Goal: Task Accomplishment & Management: Manage account settings

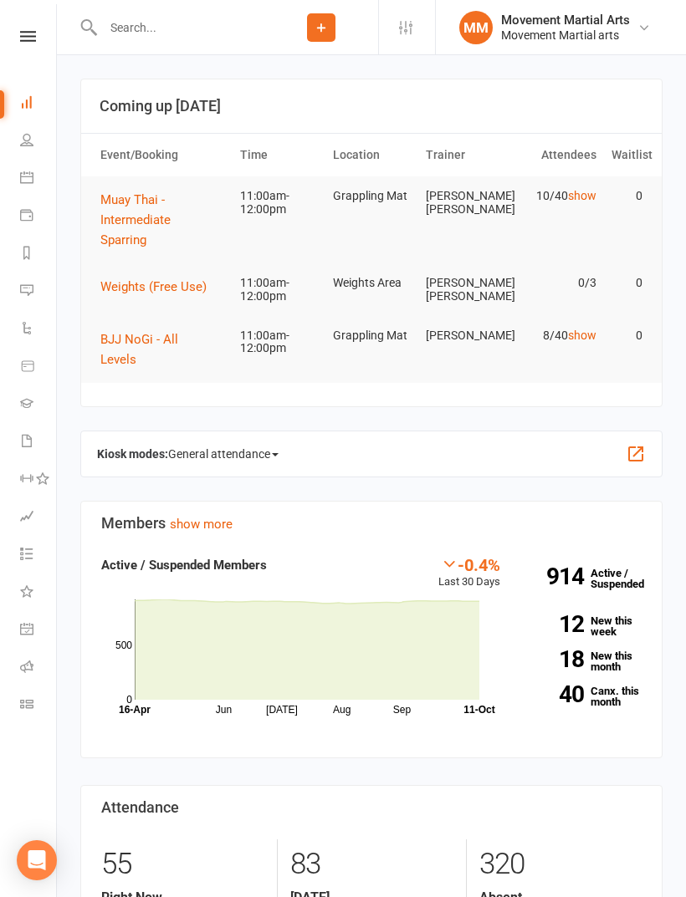
click at [178, 329] on button "BJJ NoGi - All Levels" at bounding box center [162, 349] width 125 height 40
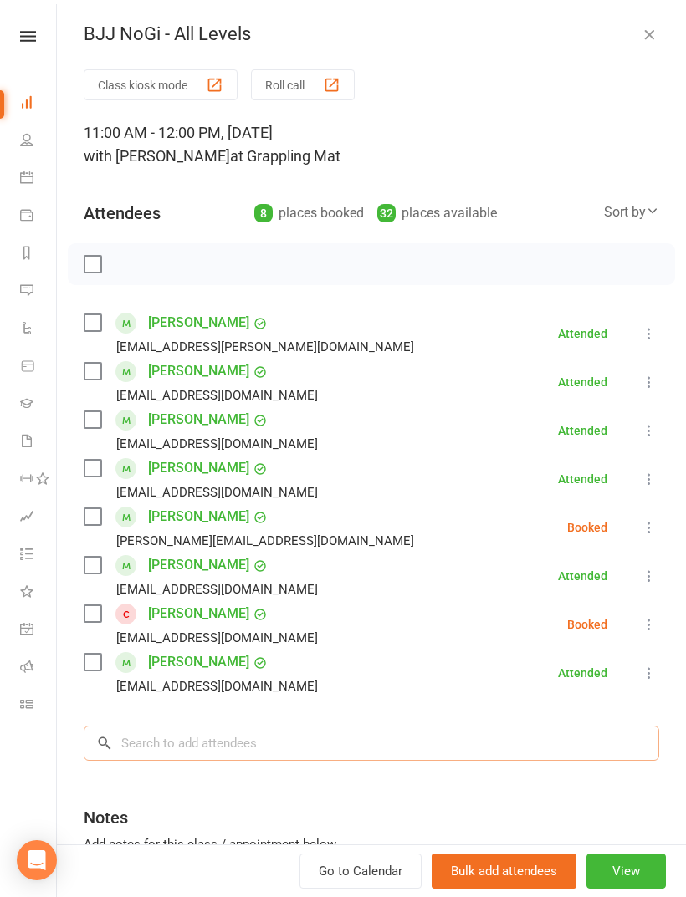
click at [276, 755] on input "search" at bounding box center [371, 743] width 575 height 35
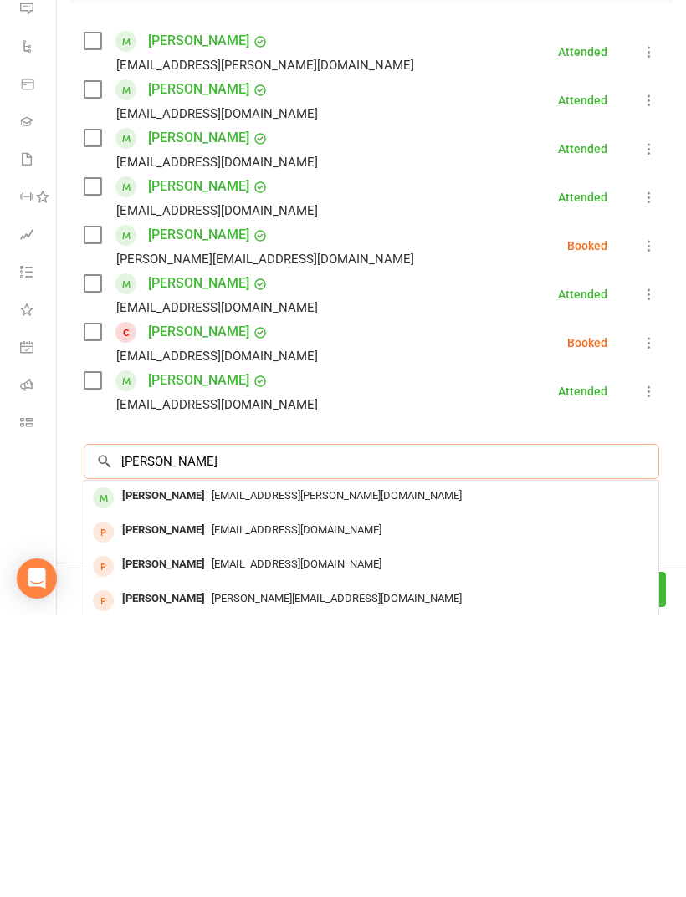
type input "Max chan"
click at [306, 771] on span "max.chaney@outlook.com.au" at bounding box center [337, 777] width 250 height 13
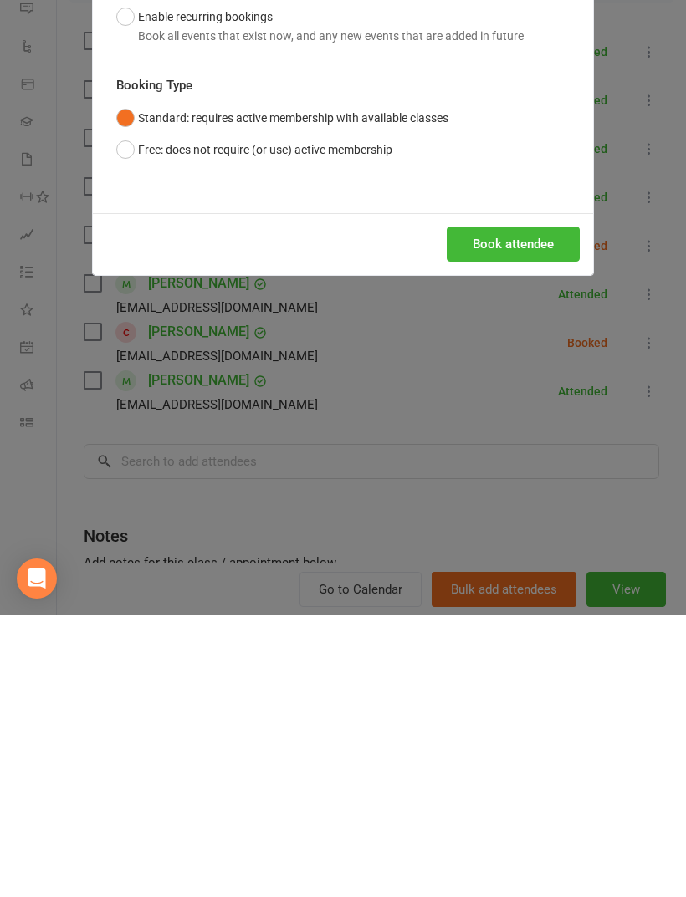
scroll to position [436, 0]
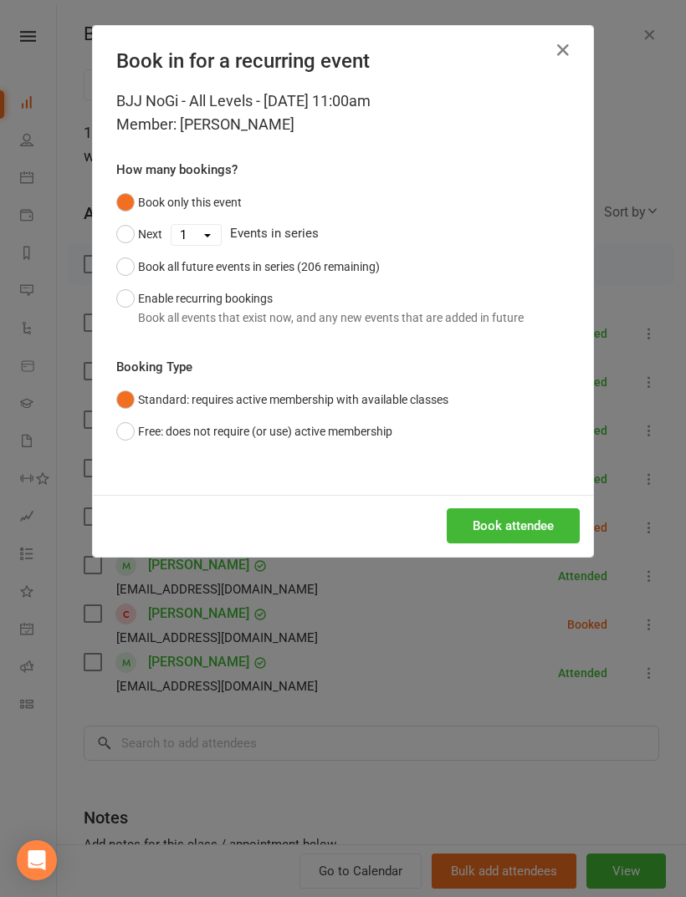
click at [492, 522] on button "Book attendee" at bounding box center [512, 525] width 133 height 35
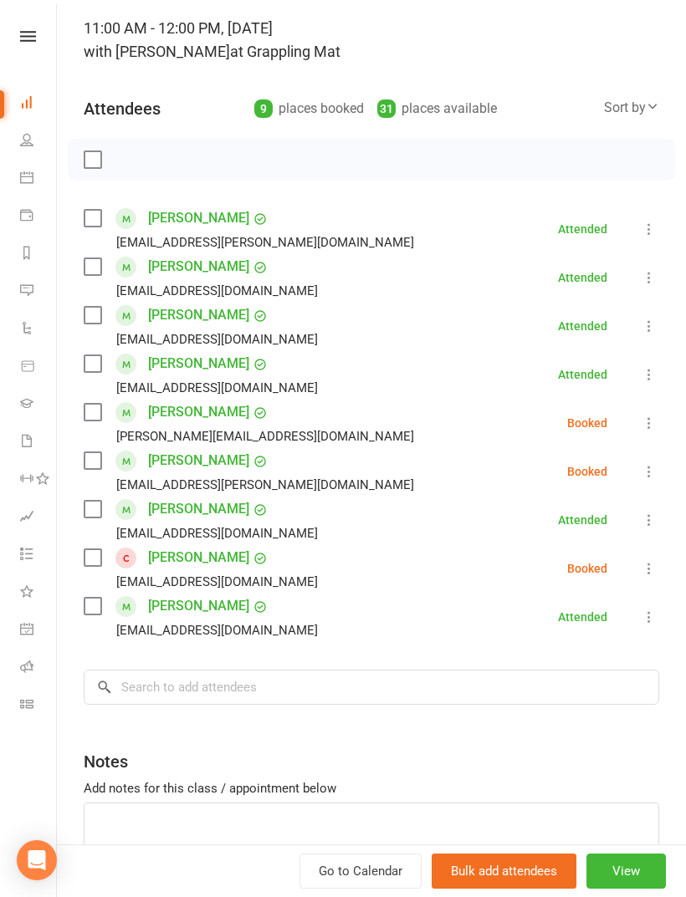
scroll to position [110, 0]
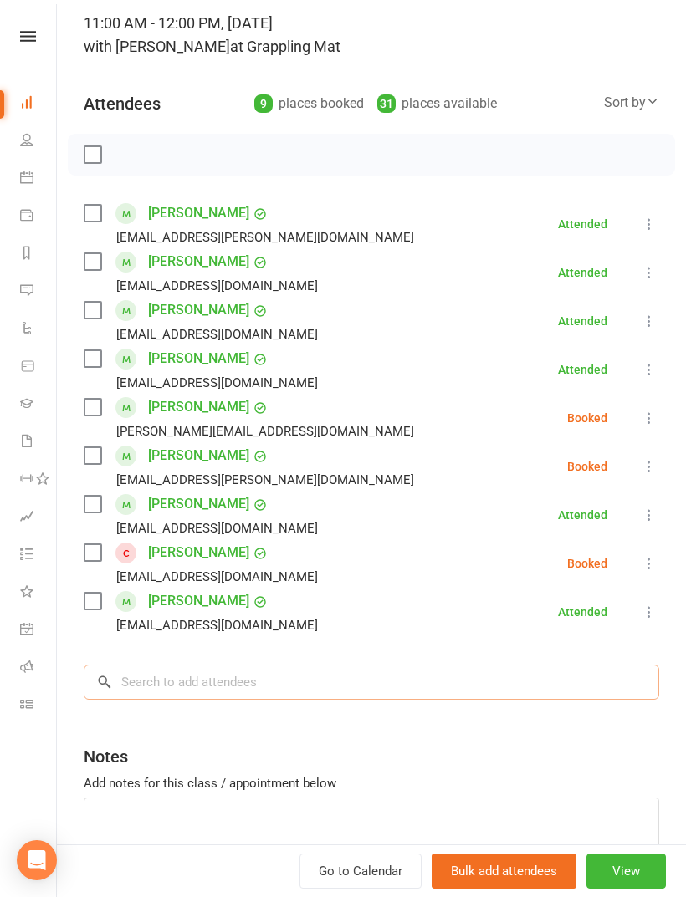
click at [308, 684] on input "search" at bounding box center [371, 682] width 575 height 35
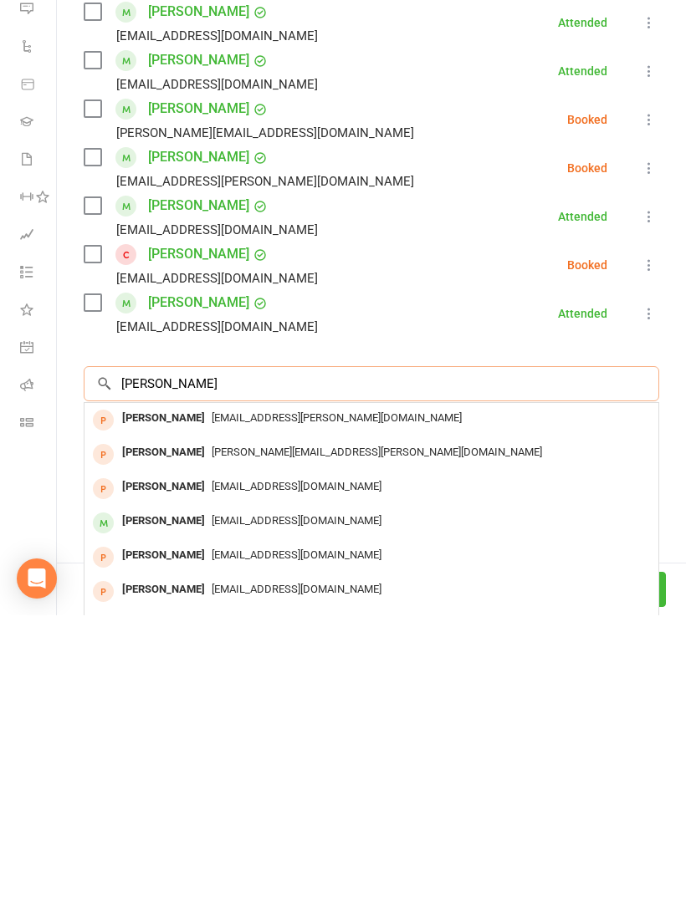
scroll to position [0, 0]
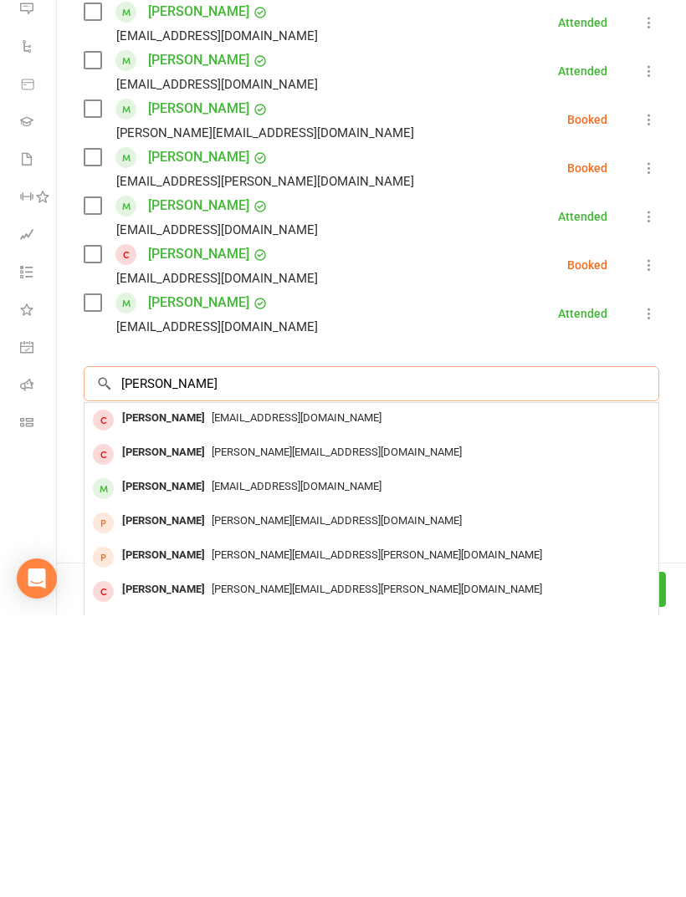
type input "Corey"
click at [378, 757] on div "coreyjay1@gmail.com" at bounding box center [371, 769] width 560 height 24
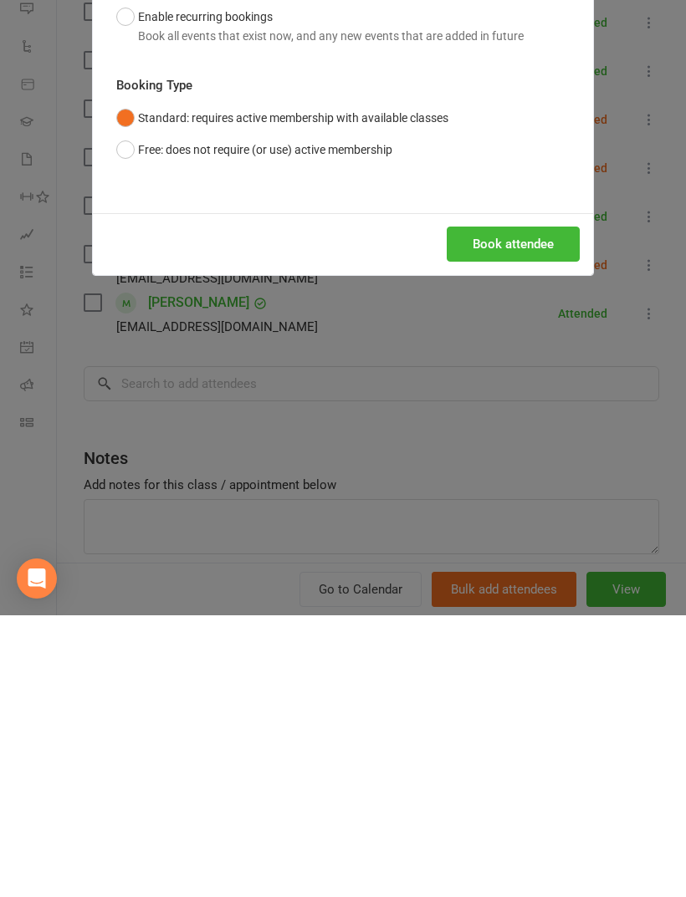
scroll to position [812, 0]
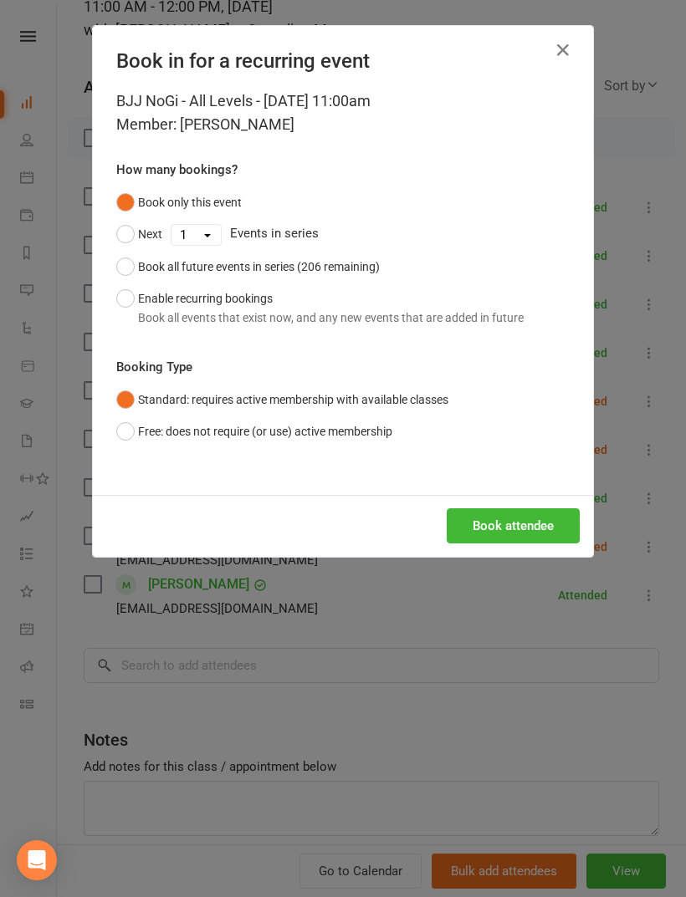
click at [488, 527] on button "Book attendee" at bounding box center [512, 525] width 133 height 35
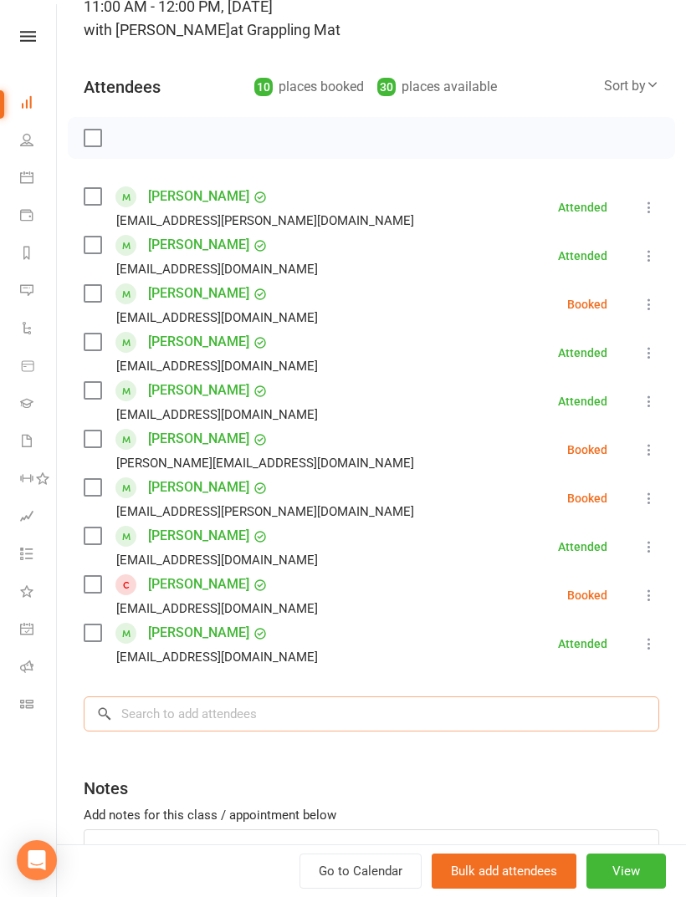
click at [342, 720] on input "search" at bounding box center [371, 713] width 575 height 35
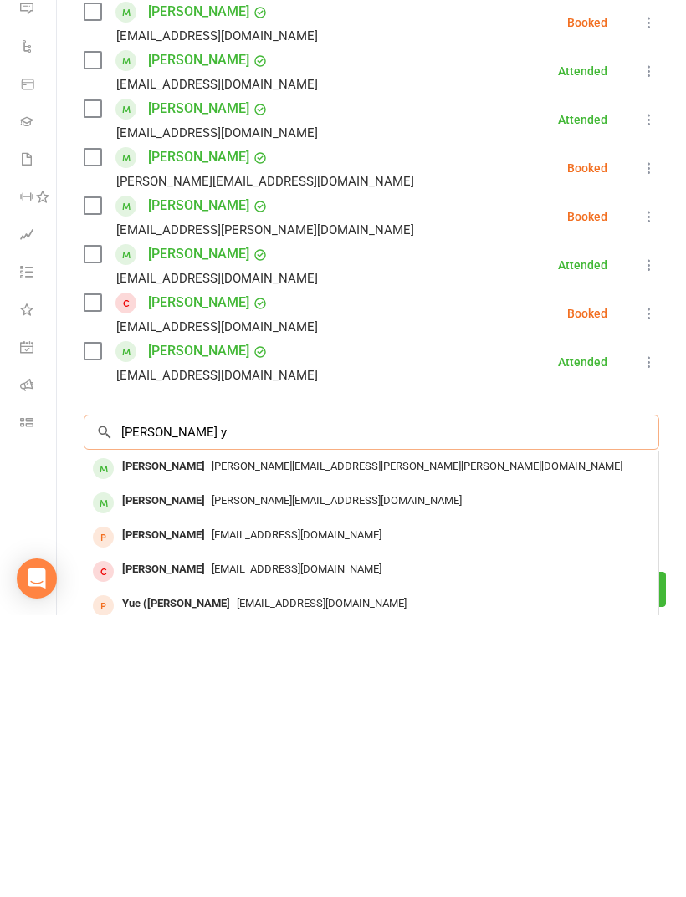
type input "Gary y"
click at [336, 737] on div "Gavin.gary.yang@gmail.com" at bounding box center [371, 749] width 560 height 24
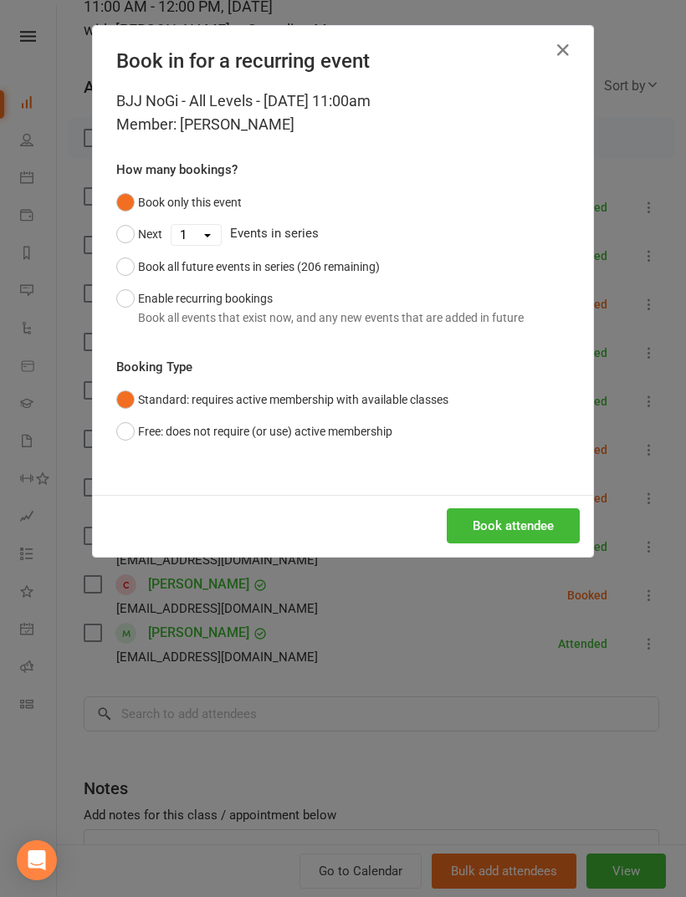
click at [485, 516] on button "Book attendee" at bounding box center [512, 525] width 133 height 35
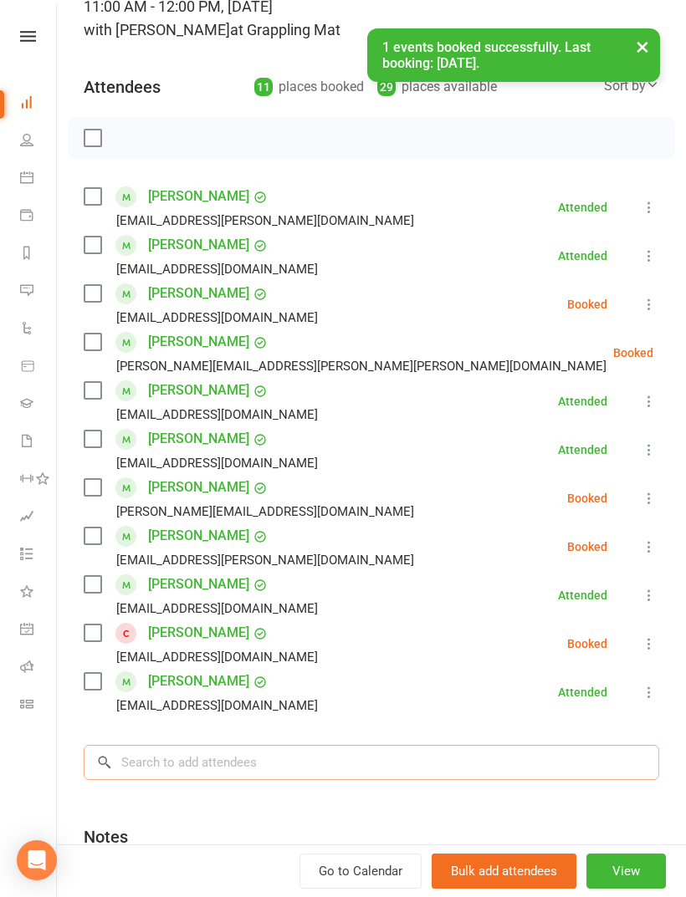
click at [369, 773] on input "search" at bounding box center [371, 762] width 575 height 35
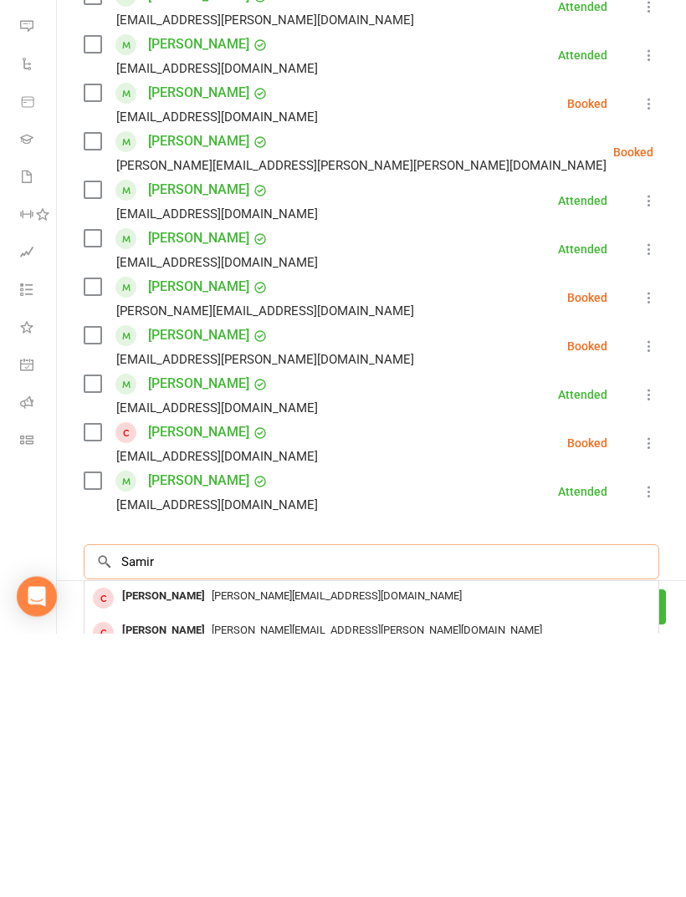
scroll to position [217, 0]
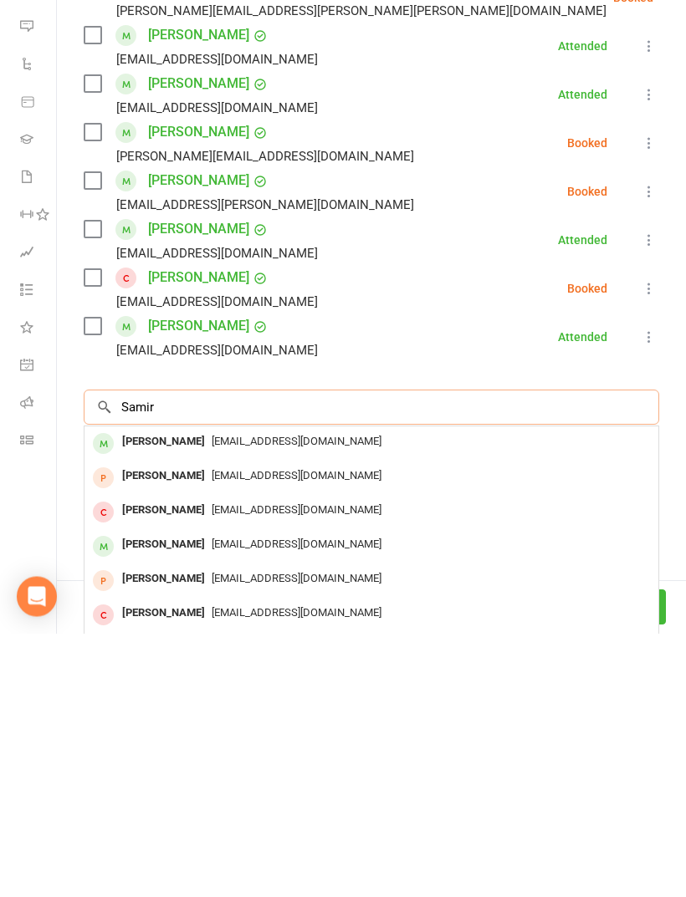
type input "Samir"
click at [395, 694] on div "samir.parhizkari@gmail.com" at bounding box center [371, 706] width 560 height 24
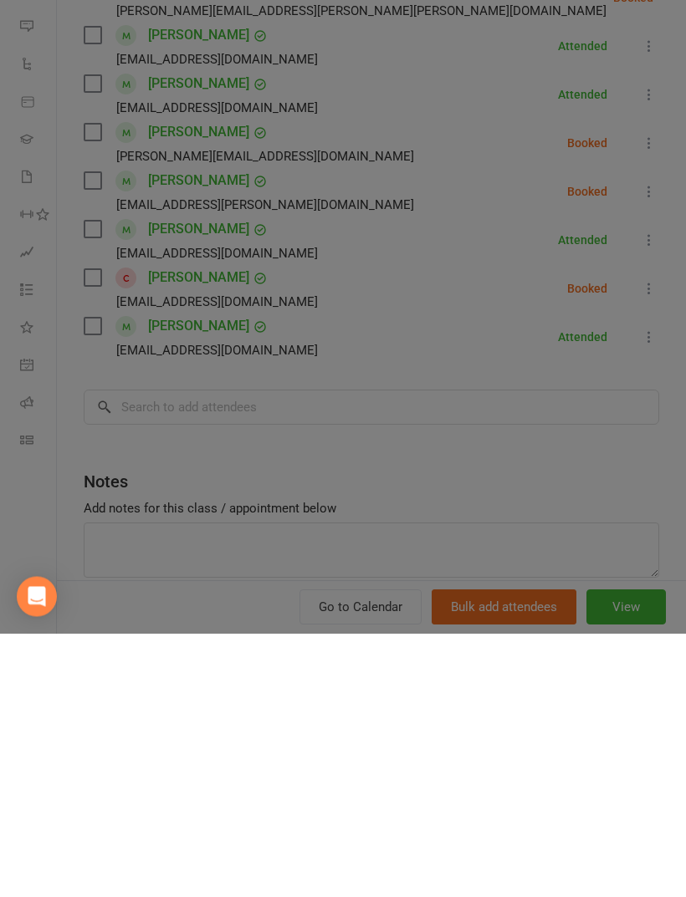
scroll to position [1657, 0]
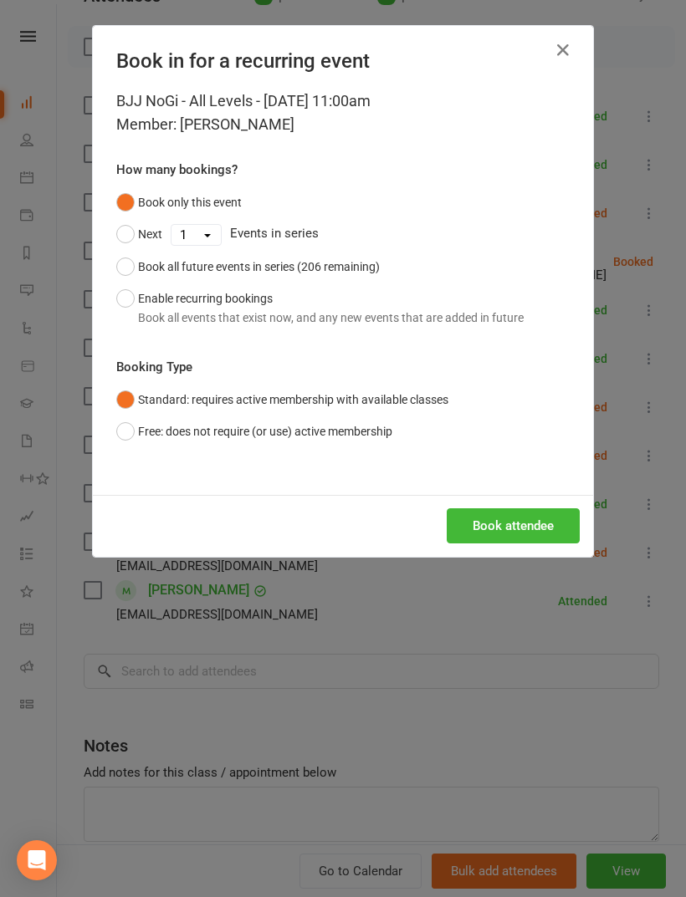
click at [487, 533] on button "Book attendee" at bounding box center [512, 525] width 133 height 35
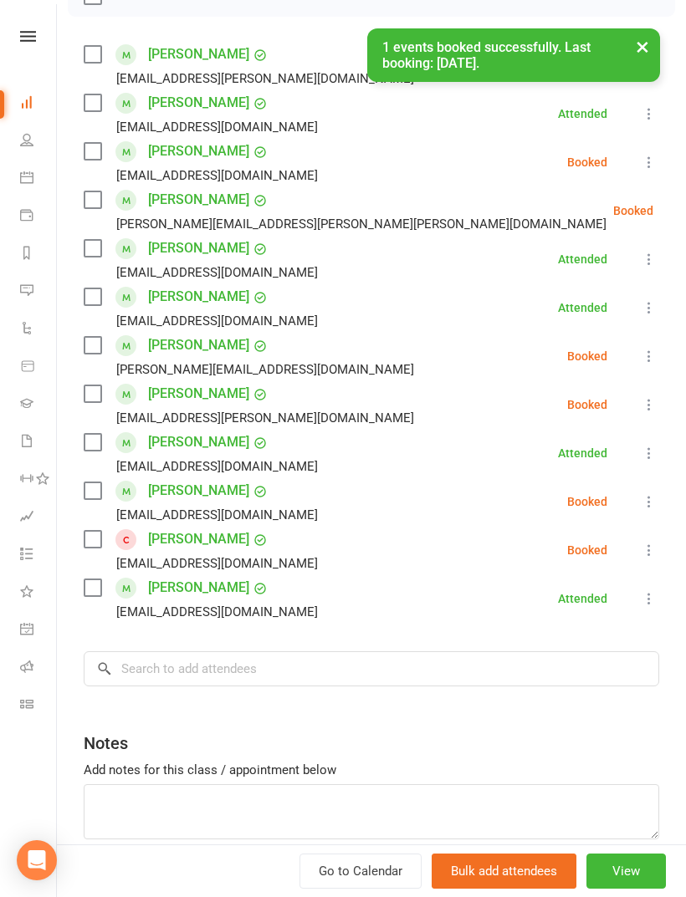
scroll to position [275, 0]
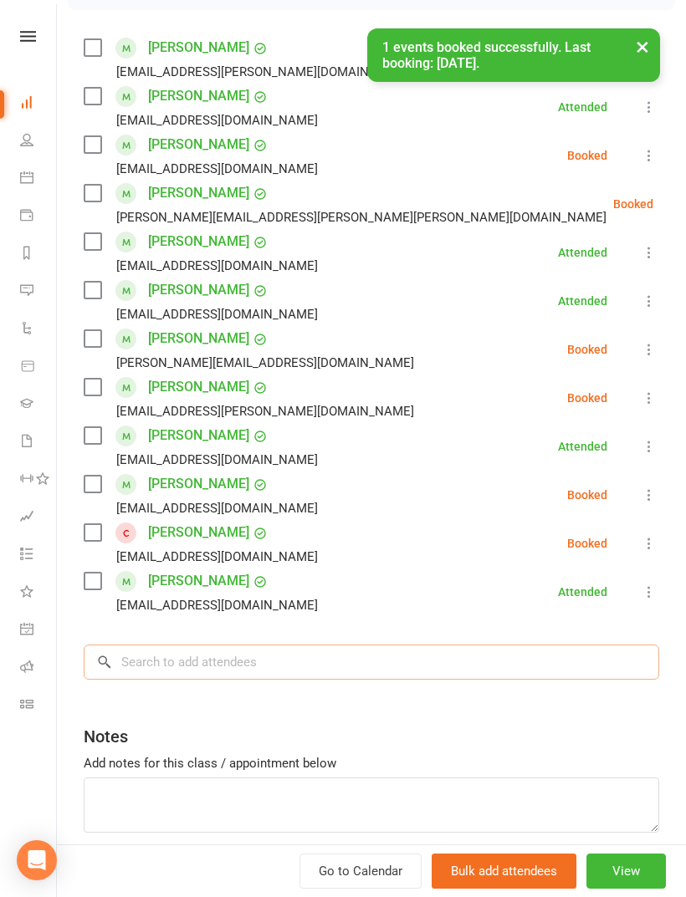
click at [412, 677] on input "search" at bounding box center [371, 662] width 575 height 35
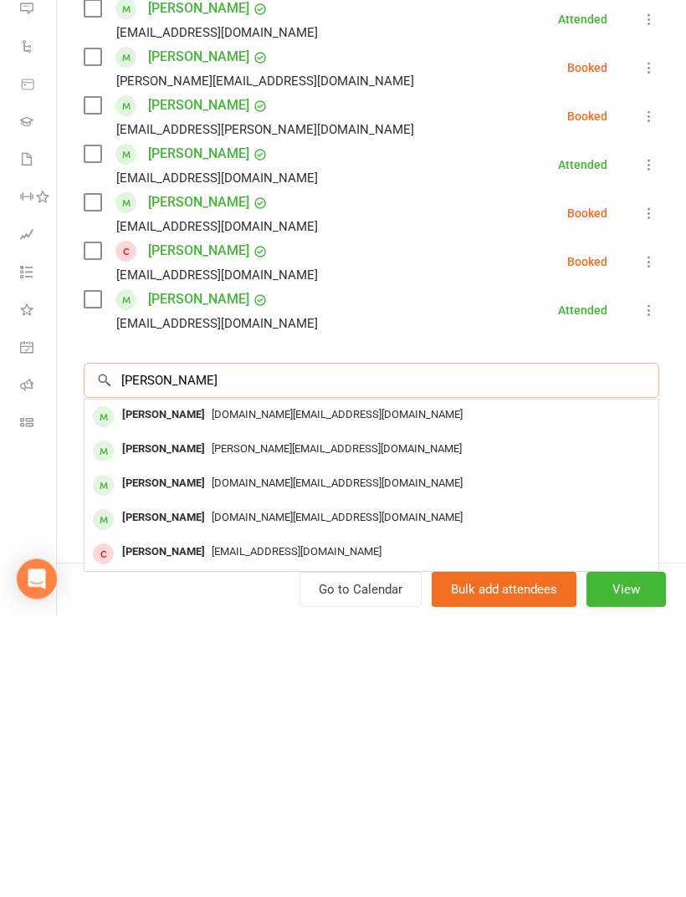
scroll to position [1730, 0]
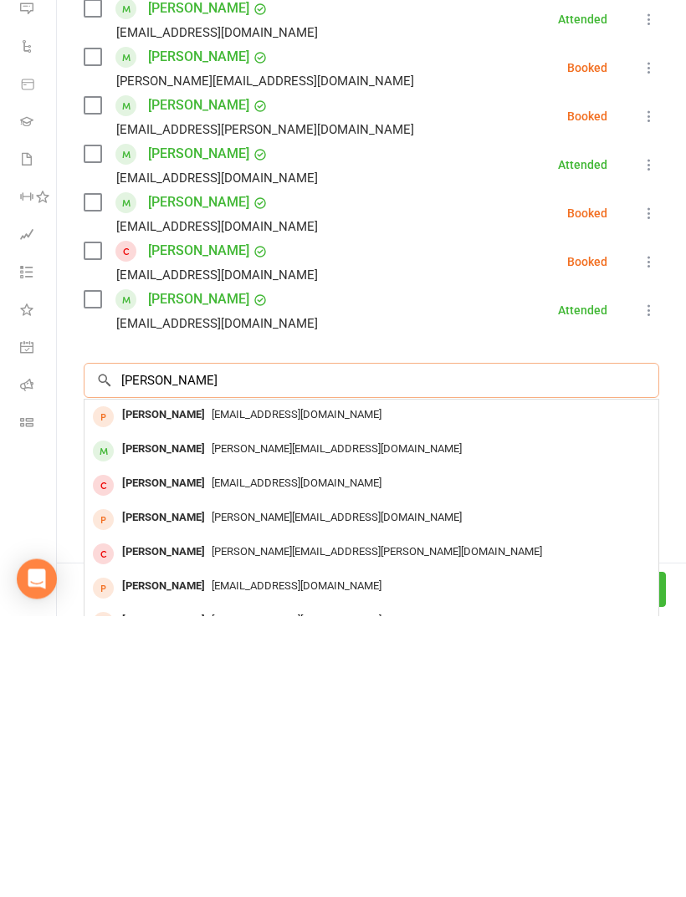
type input "George f"
click at [353, 690] on span "Georgefonmoa.jnr@gmail.com" at bounding box center [297, 696] width 170 height 13
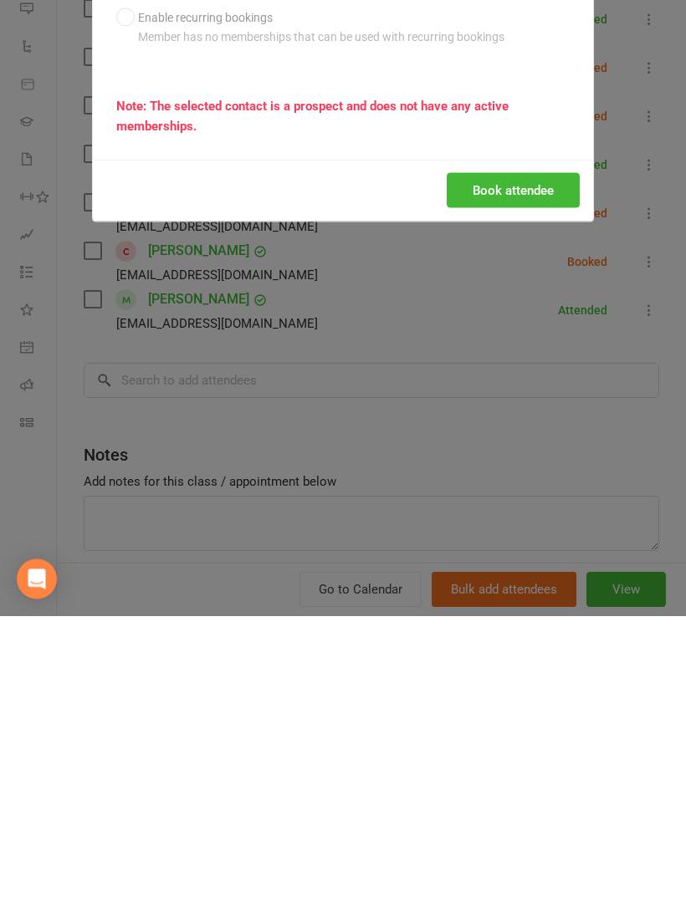
scroll to position [1840, 0]
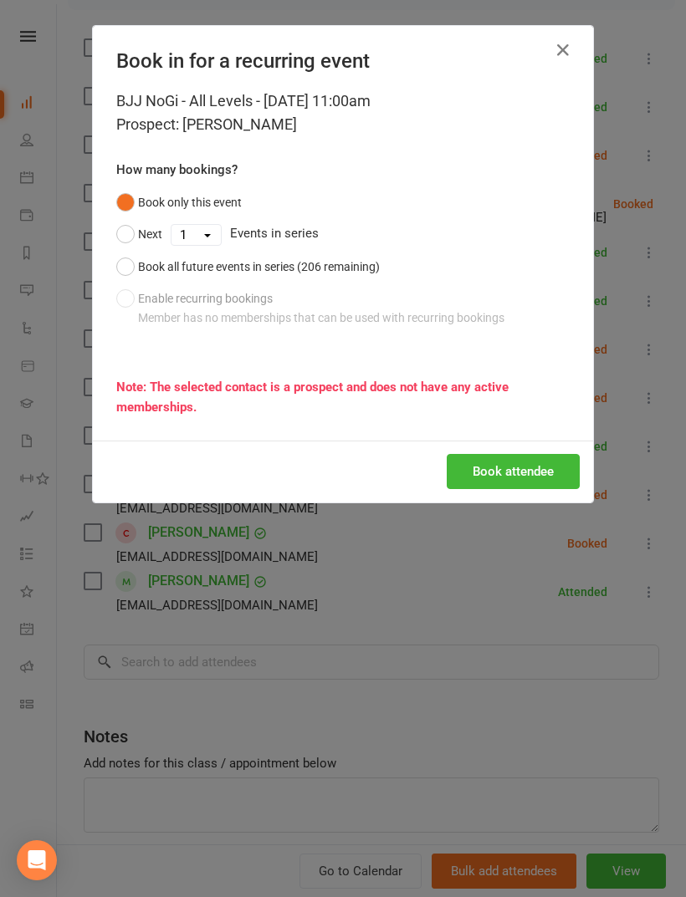
click at [494, 454] on button "Book attendee" at bounding box center [512, 471] width 133 height 35
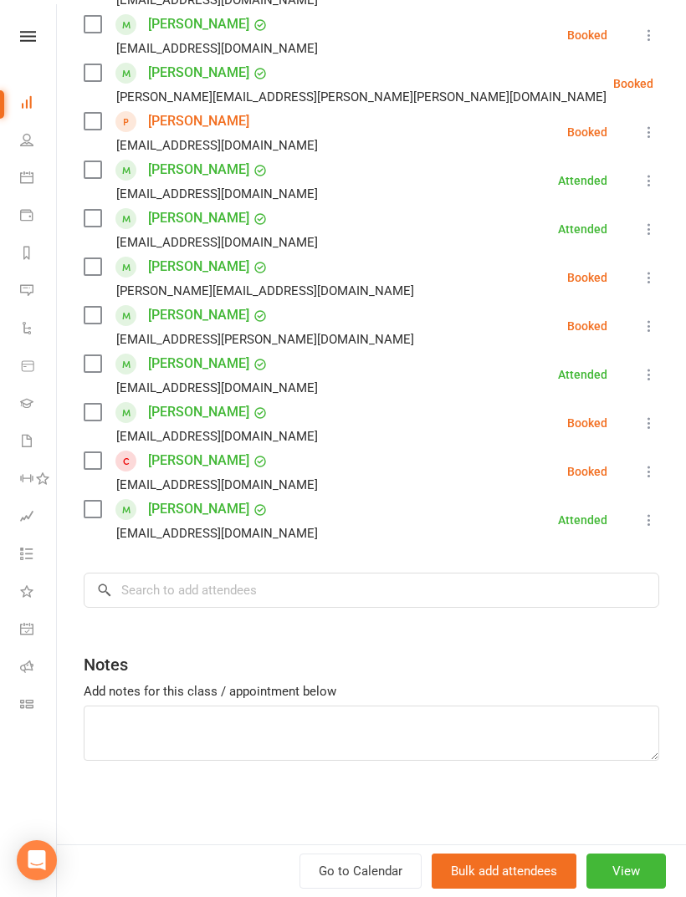
scroll to position [395, 0]
click at [368, 589] on input "search" at bounding box center [371, 590] width 575 height 35
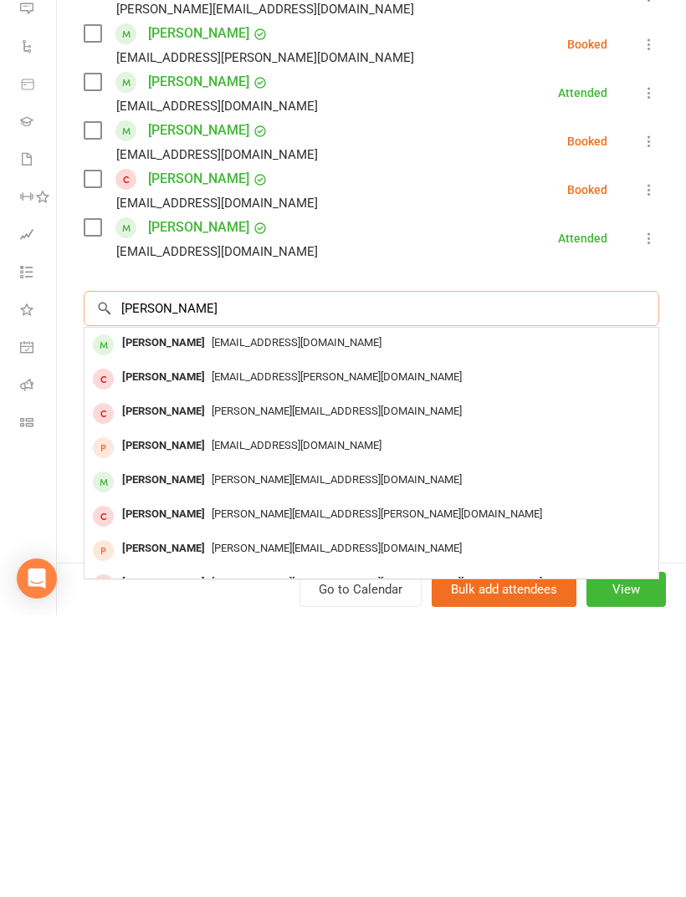
type input "Daniel pon"
click at [364, 613] on div "danieljnrp@gmail.com" at bounding box center [371, 625] width 560 height 24
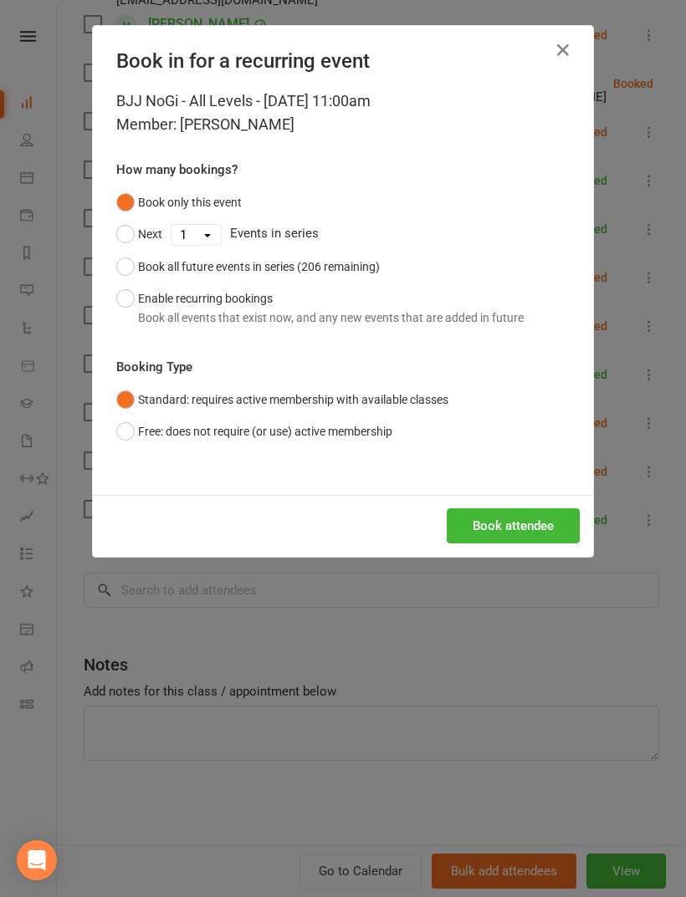
click at [532, 508] on button "Book attendee" at bounding box center [512, 525] width 133 height 35
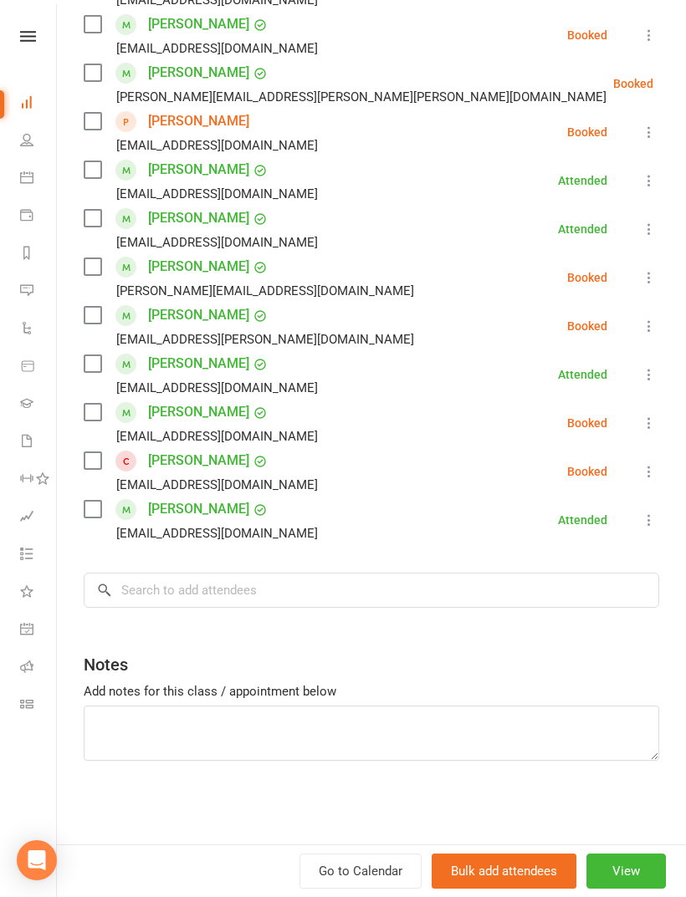
scroll to position [444, 0]
click at [323, 596] on input "search" at bounding box center [371, 590] width 575 height 35
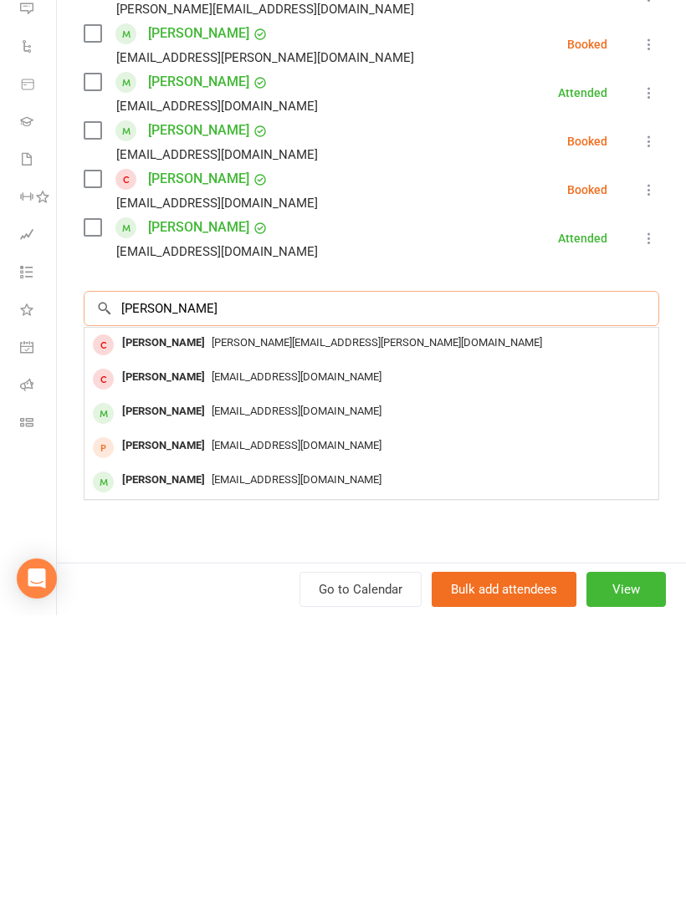
type input "Royce ze"
click at [464, 613] on div "royce.zeng@hotmail.com" at bounding box center [371, 625] width 560 height 24
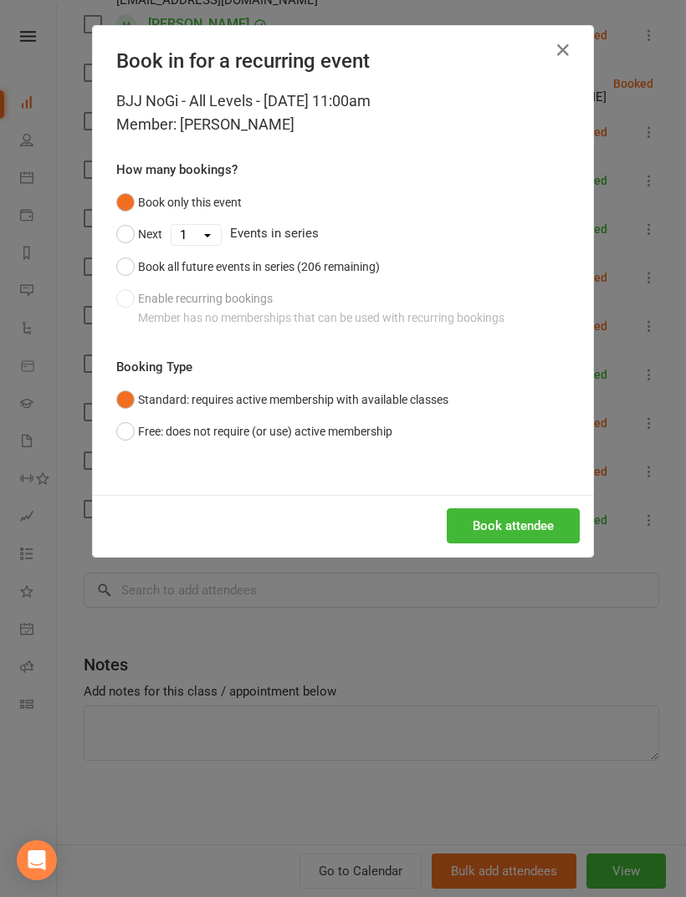
click at [492, 509] on button "Book attendee" at bounding box center [512, 525] width 133 height 35
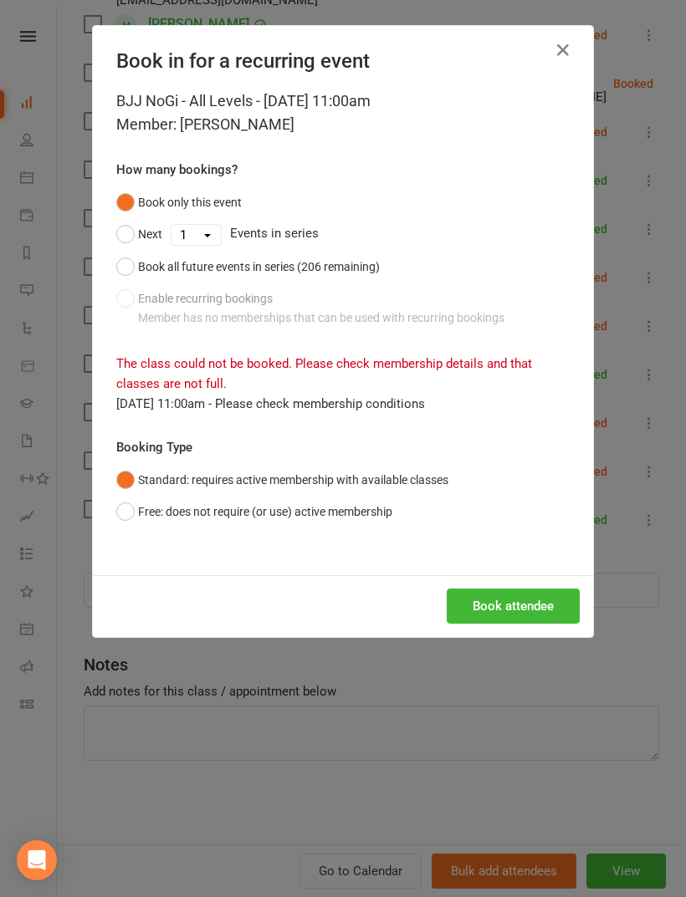
click at [367, 517] on button "Free: does not require (or use) active membership" at bounding box center [254, 512] width 276 height 32
click at [490, 608] on button "Book attendee" at bounding box center [512, 606] width 133 height 35
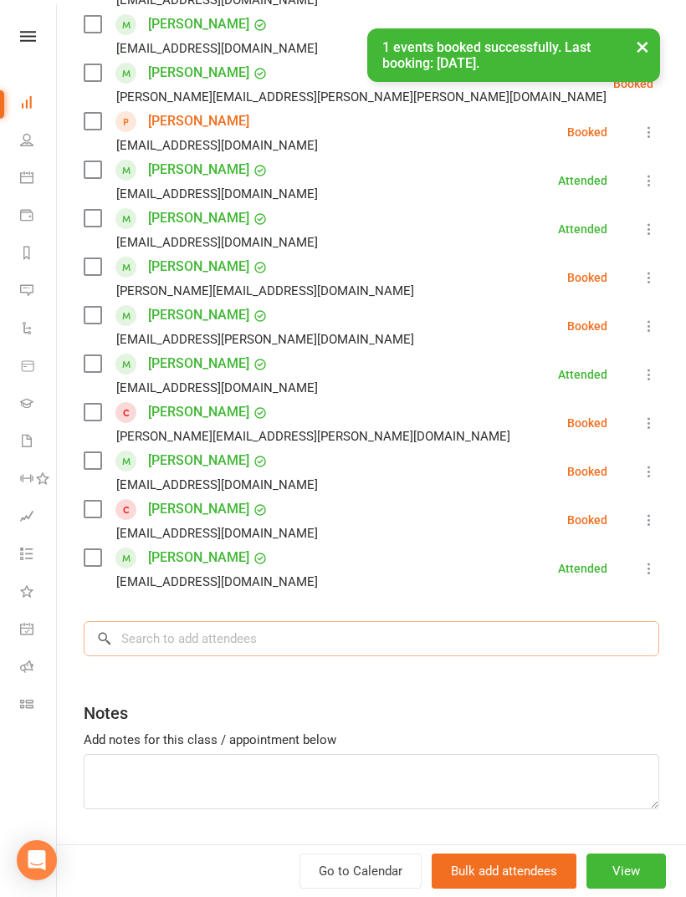
click at [416, 655] on input "search" at bounding box center [371, 638] width 575 height 35
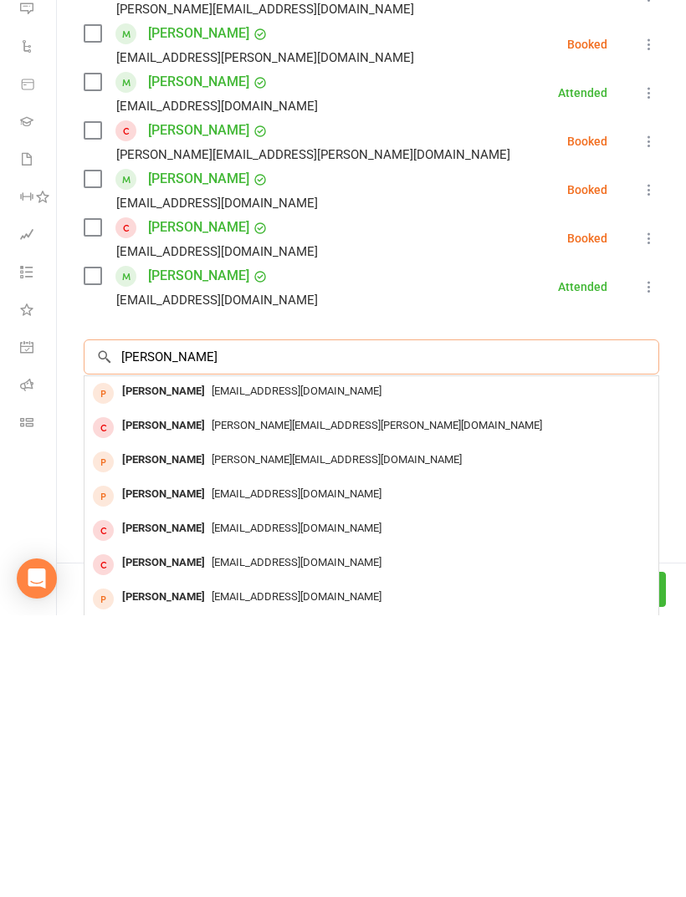
scroll to position [1840, 0]
type input "Erik v"
click at [421, 661] on div "Erikmv64@gmail.com" at bounding box center [371, 673] width 560 height 24
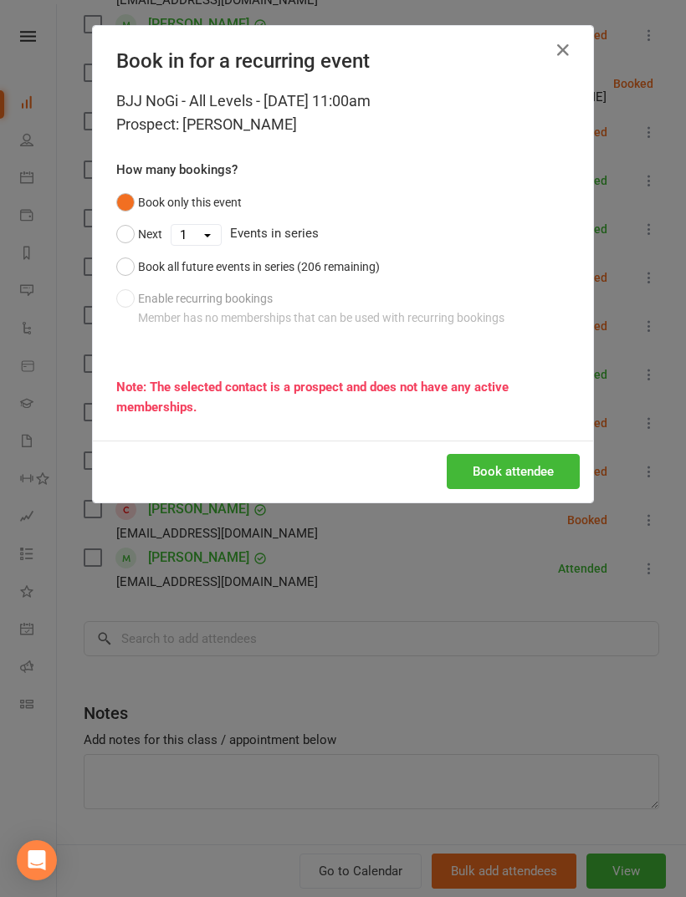
click at [497, 465] on button "Book attendee" at bounding box center [512, 471] width 133 height 35
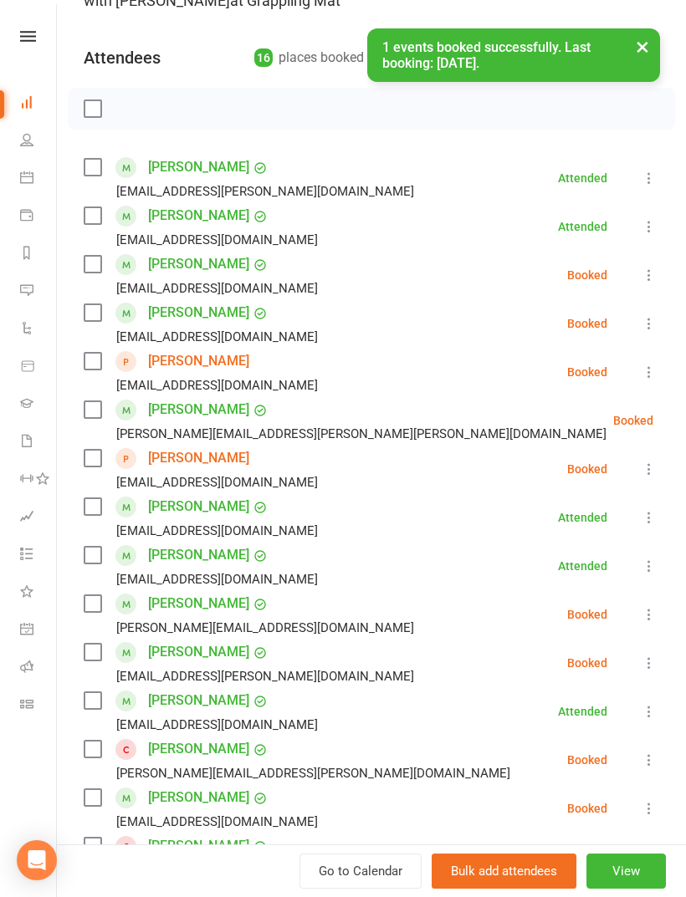
scroll to position [148, 0]
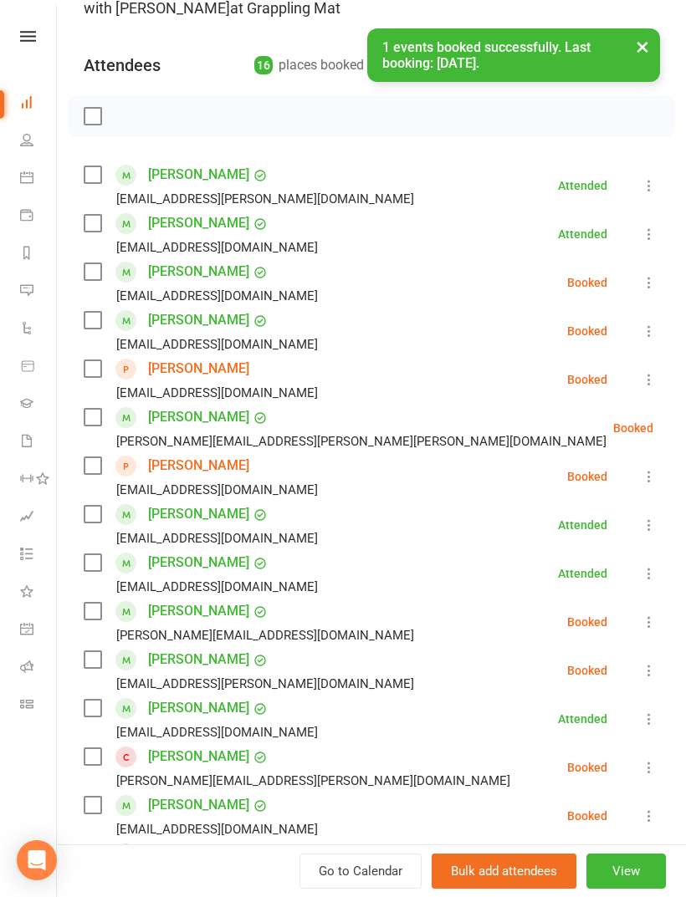
click at [93, 120] on label at bounding box center [92, 116] width 17 height 17
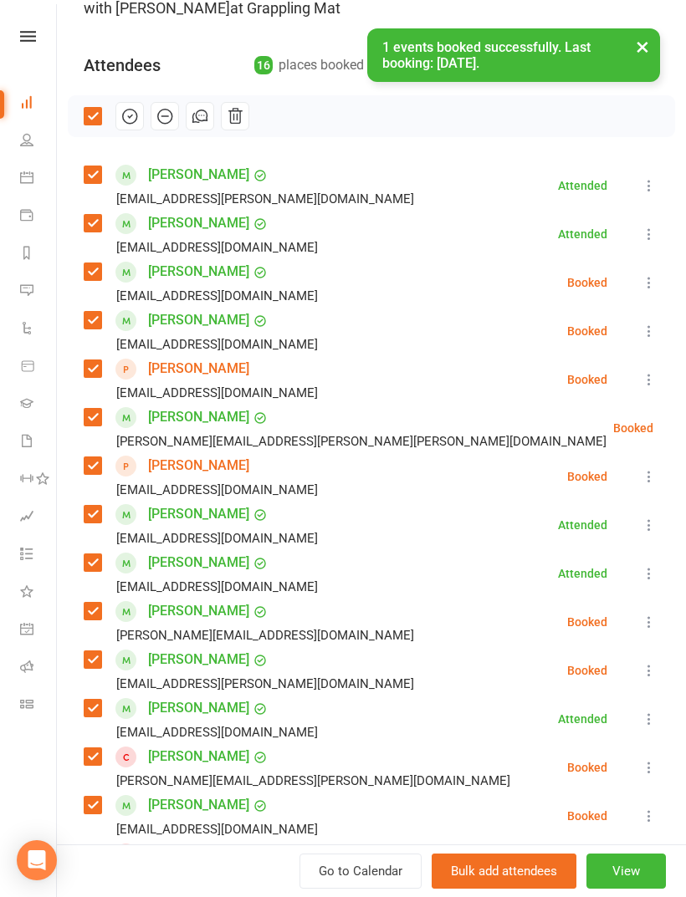
click at [130, 116] on icon "button" at bounding box center [131, 116] width 3 height 3
click at [88, 125] on label at bounding box center [92, 116] width 17 height 17
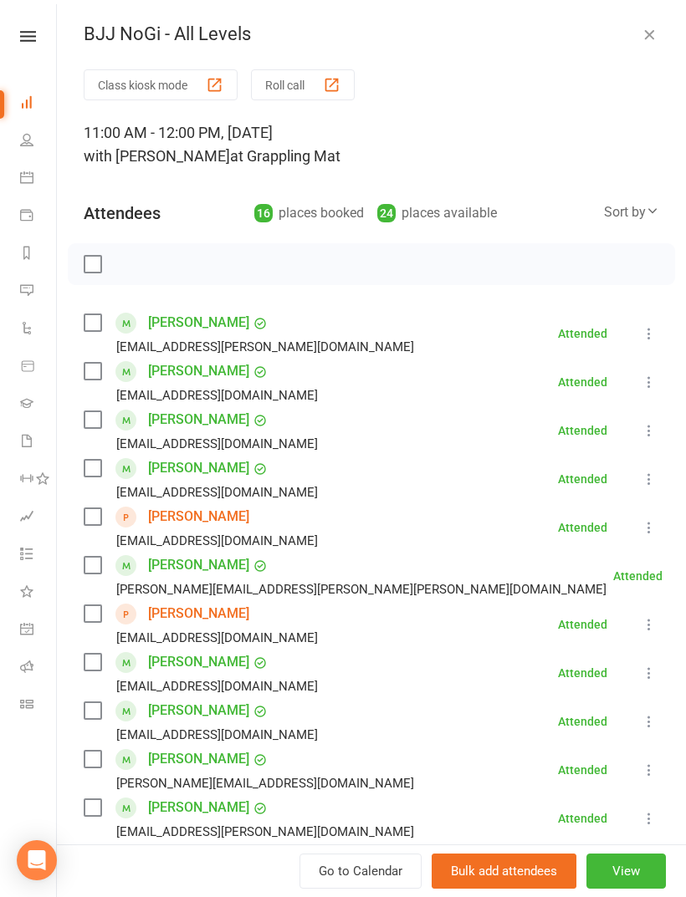
scroll to position [0, 0]
click at [647, 32] on icon "button" at bounding box center [648, 34] width 17 height 17
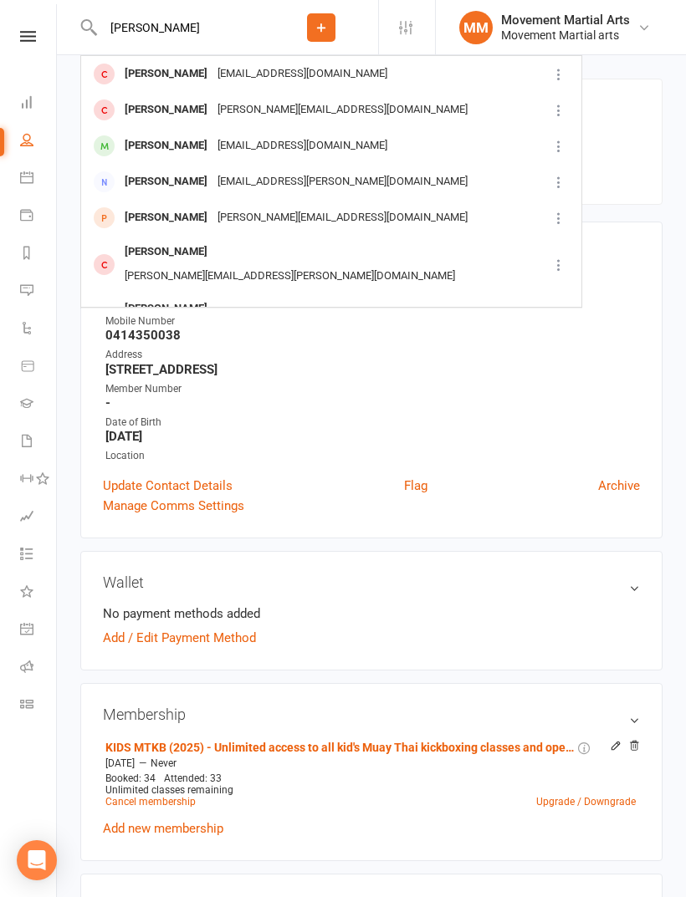
type input "[PERSON_NAME]"
click at [435, 140] on div "Corey Forbes coreyjay1@gmail.com" at bounding box center [314, 146] width 465 height 34
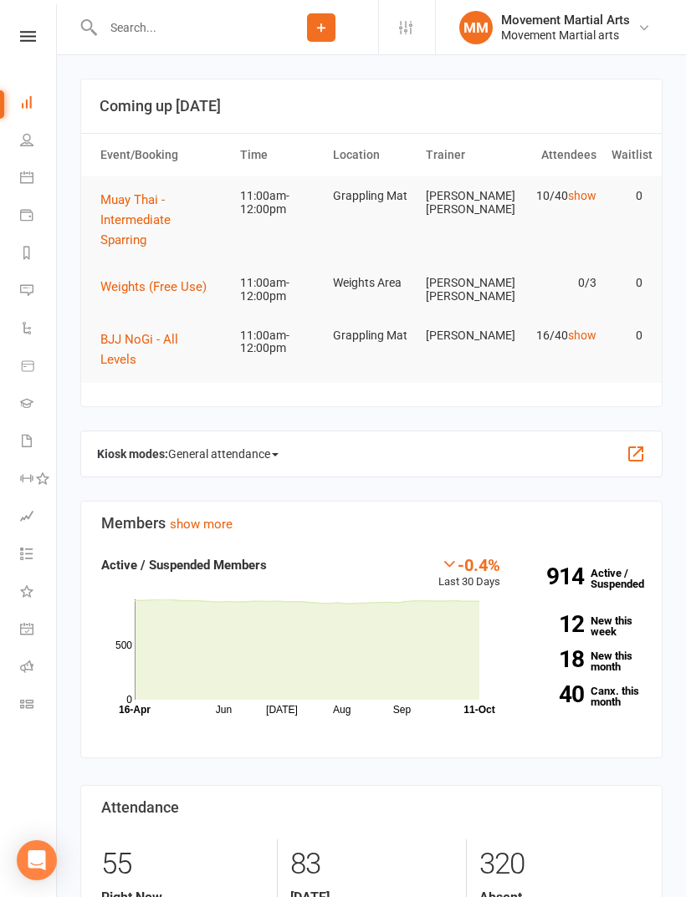
click at [119, 204] on span "Muay Thai - Intermediate Sparring" at bounding box center [135, 219] width 70 height 55
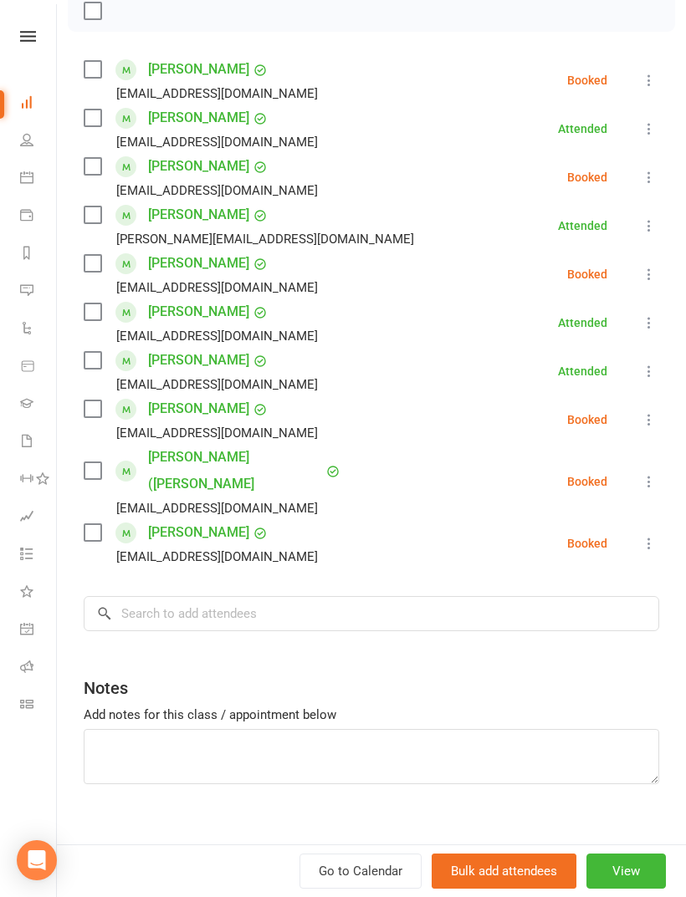
scroll to position [250, 0]
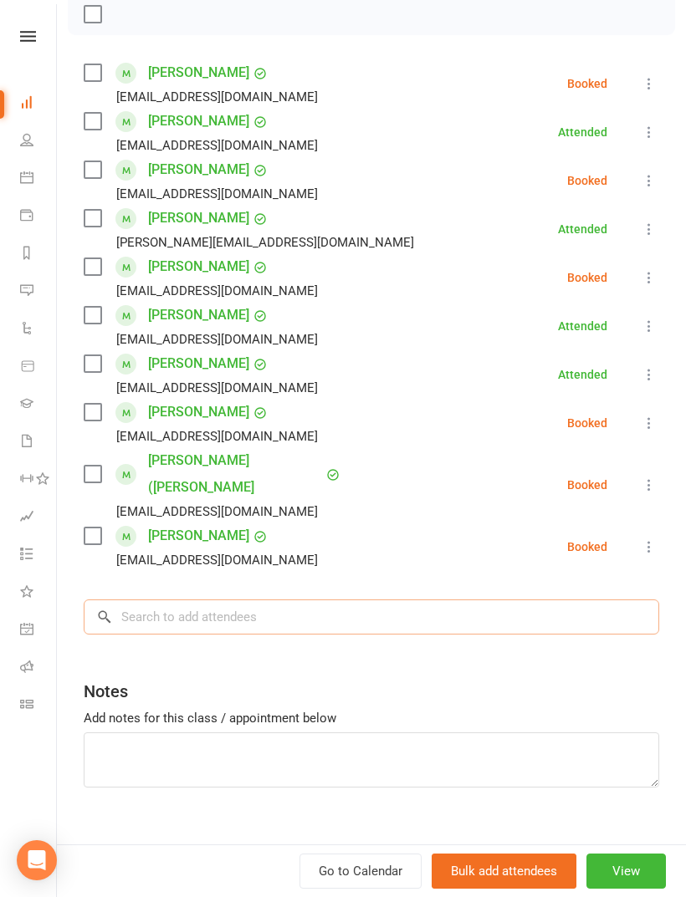
click at [365, 608] on input "search" at bounding box center [371, 616] width 575 height 35
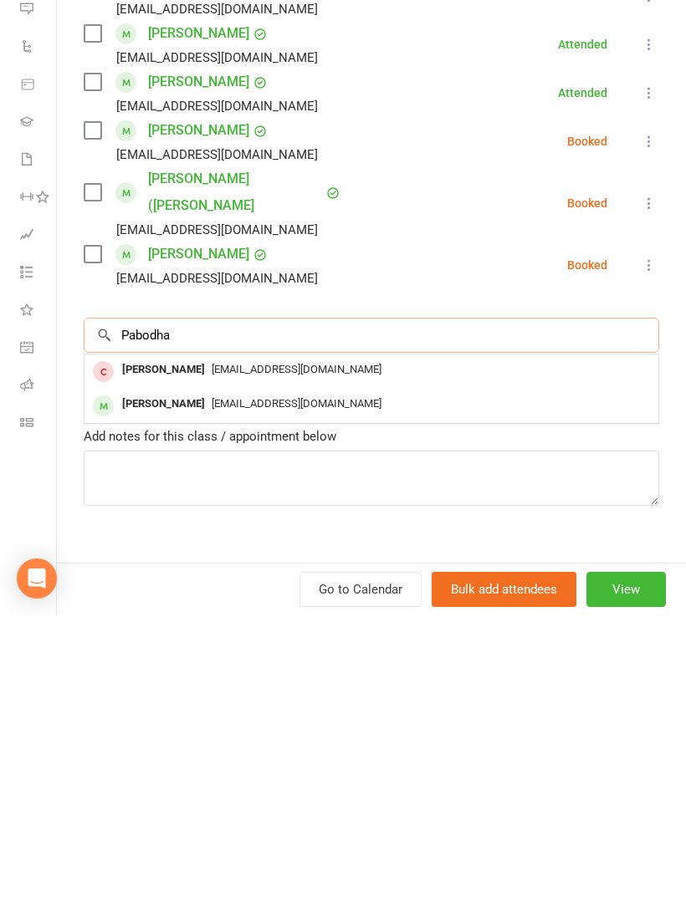
type input "Pabodha"
click at [500, 674] on div "[EMAIL_ADDRESS][DOMAIN_NAME]" at bounding box center [371, 686] width 560 height 24
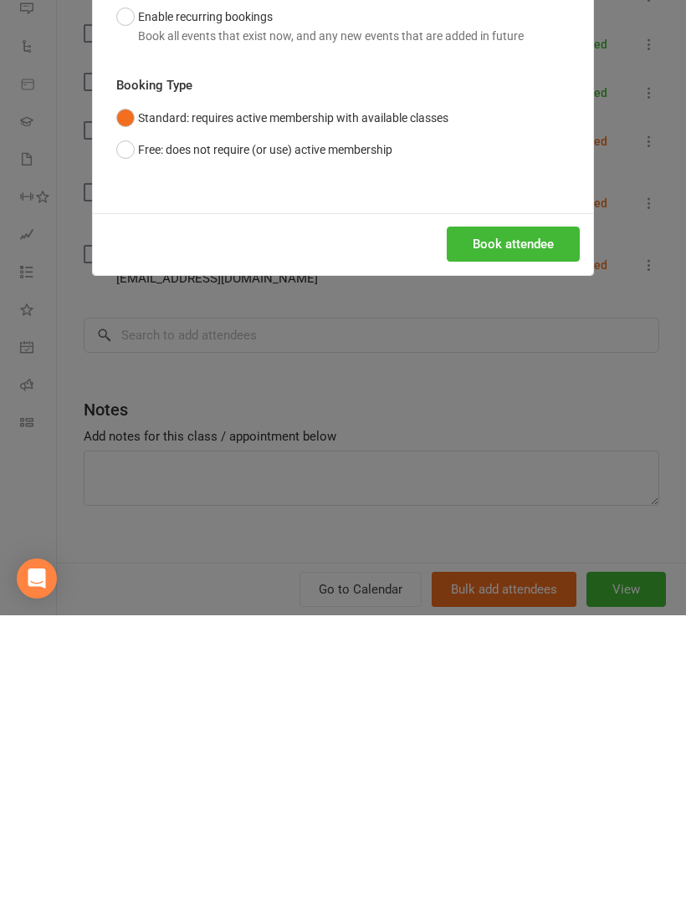
scroll to position [283, 0]
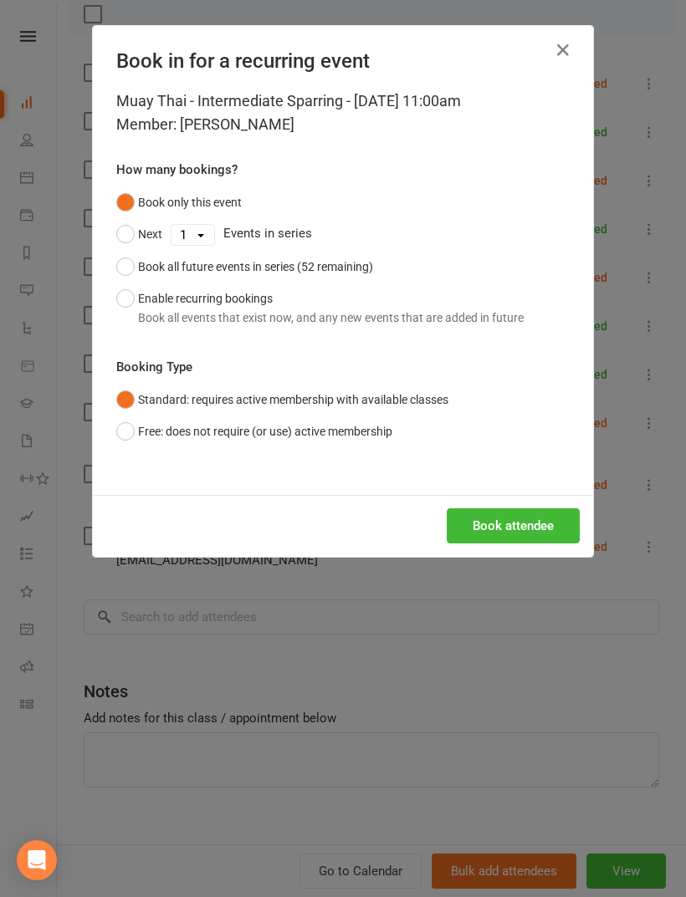
click at [528, 525] on button "Book attendee" at bounding box center [512, 525] width 133 height 35
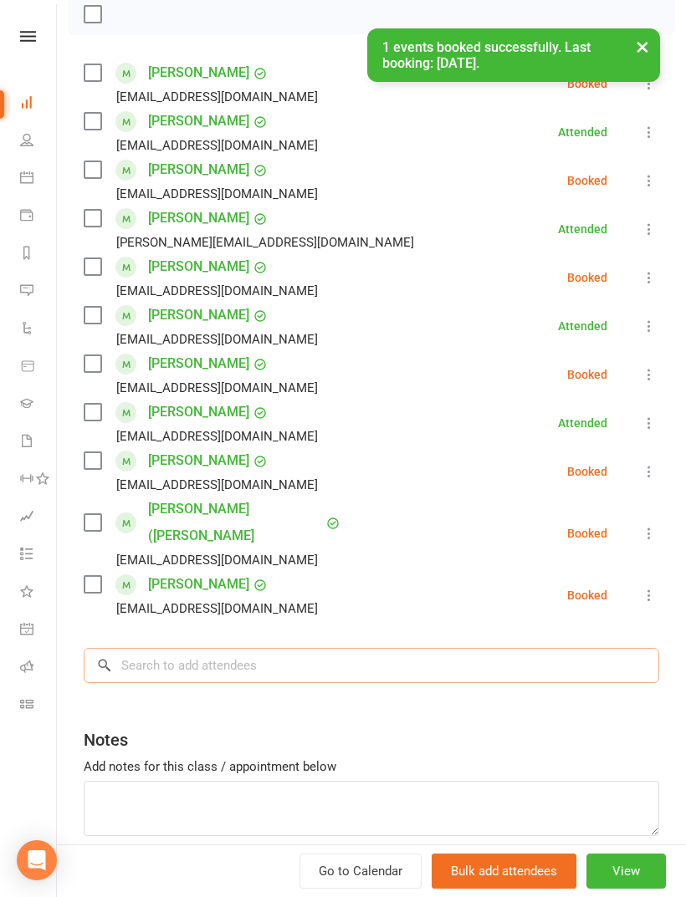
click at [349, 656] on input "search" at bounding box center [371, 665] width 575 height 35
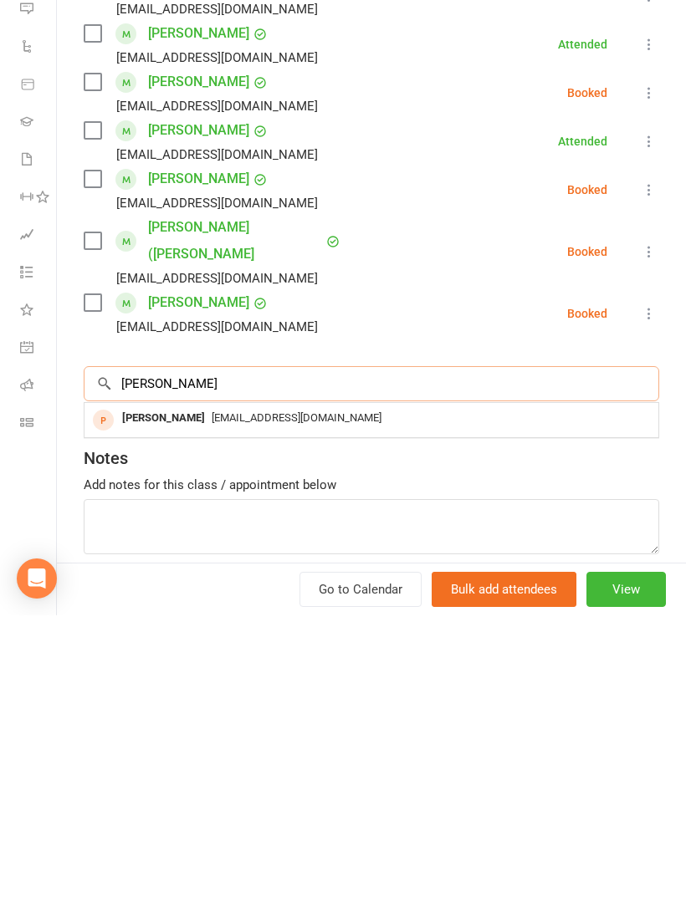
scroll to position [334, 0]
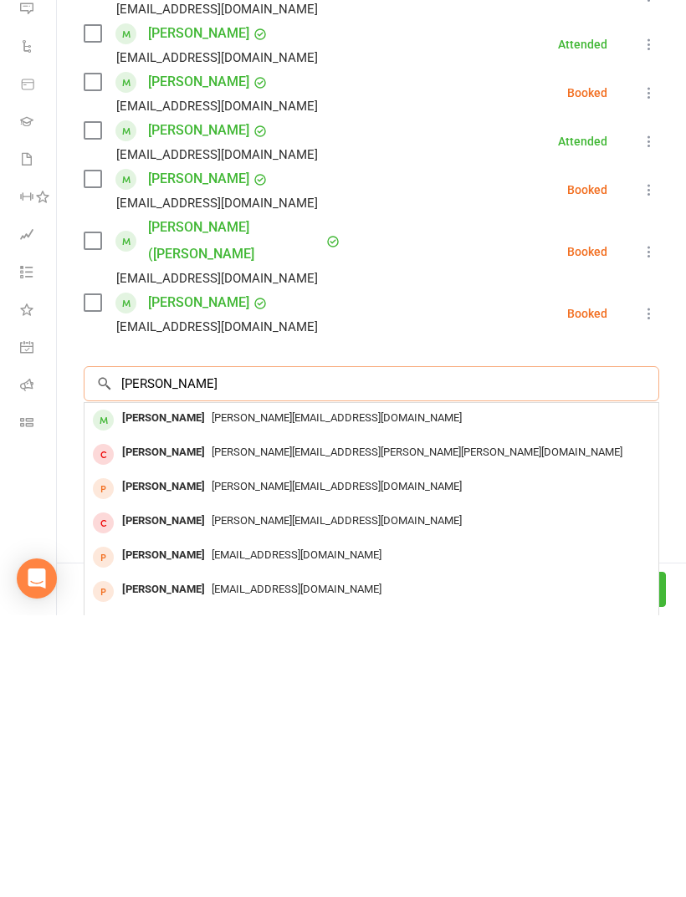
type input "[PERSON_NAME]"
click at [407, 688] on div "[PERSON_NAME][EMAIL_ADDRESS][DOMAIN_NAME]" at bounding box center [371, 700] width 560 height 24
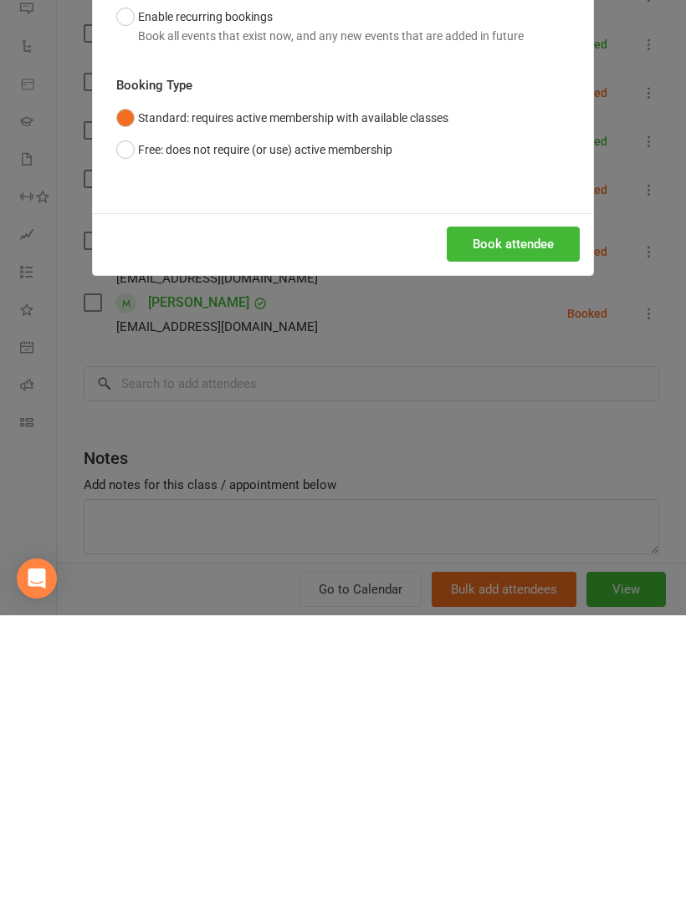
scroll to position [615, 0]
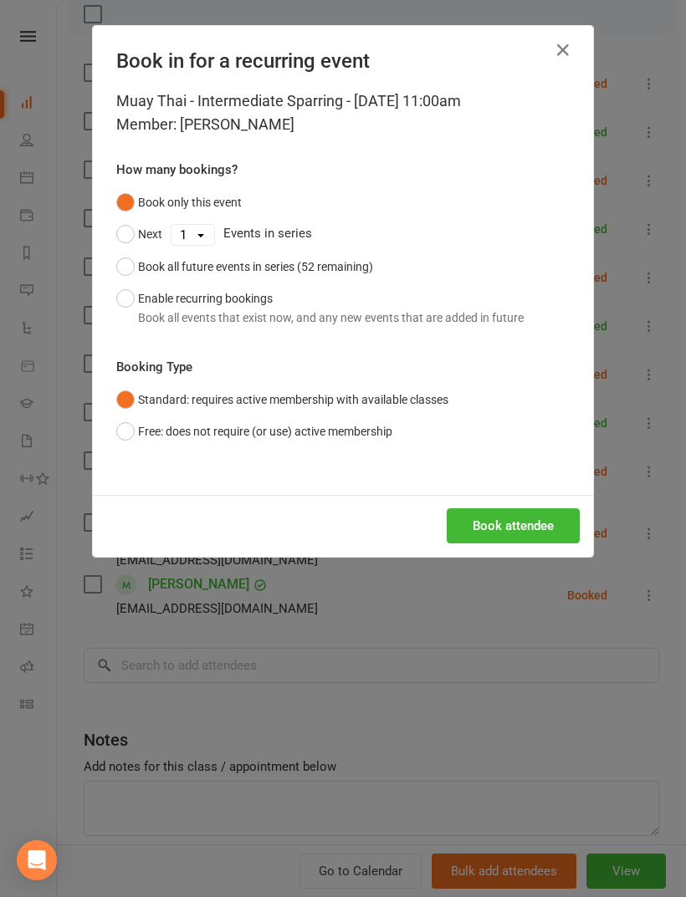
click at [532, 516] on button "Book attendee" at bounding box center [512, 525] width 133 height 35
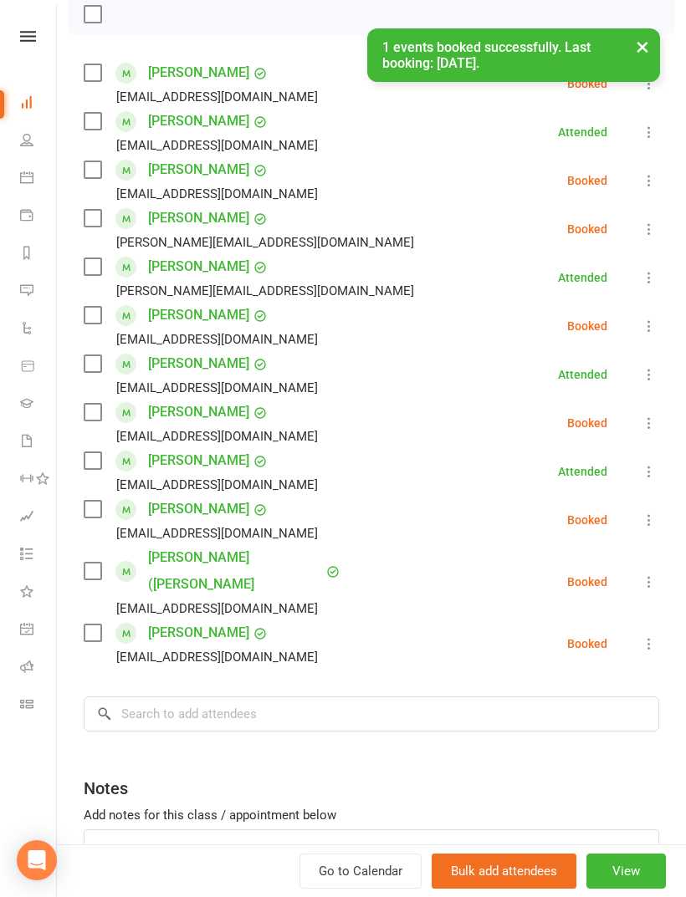
click at [329, 720] on div "Class kiosk mode Roll call 11:00 AM - 12:00 PM, [DATE] with [PERSON_NAME] [PERS…" at bounding box center [371, 393] width 629 height 1149
click at [334, 703] on input "search" at bounding box center [371, 713] width 575 height 35
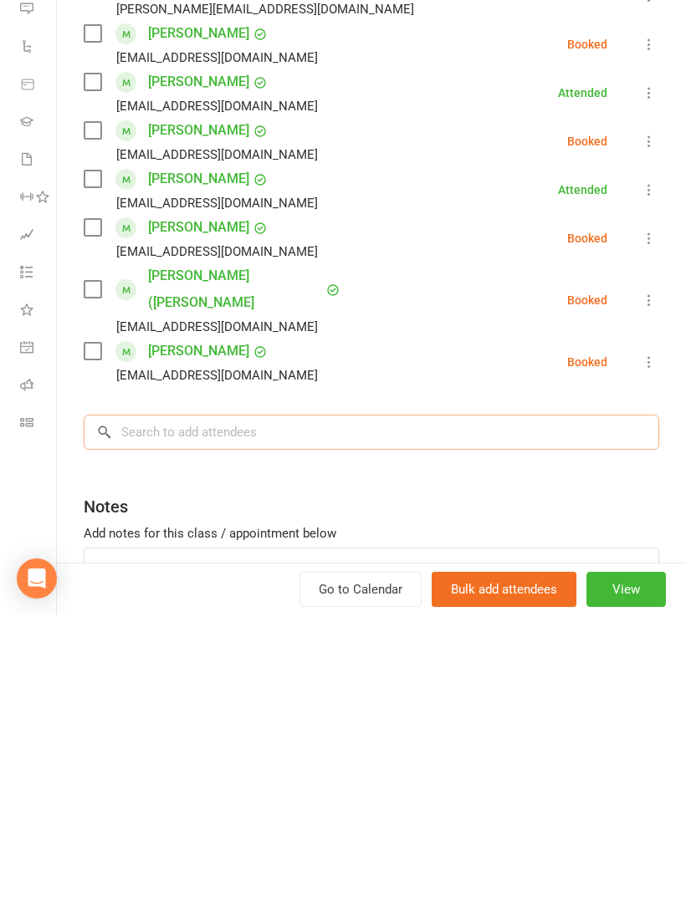
scroll to position [714, 0]
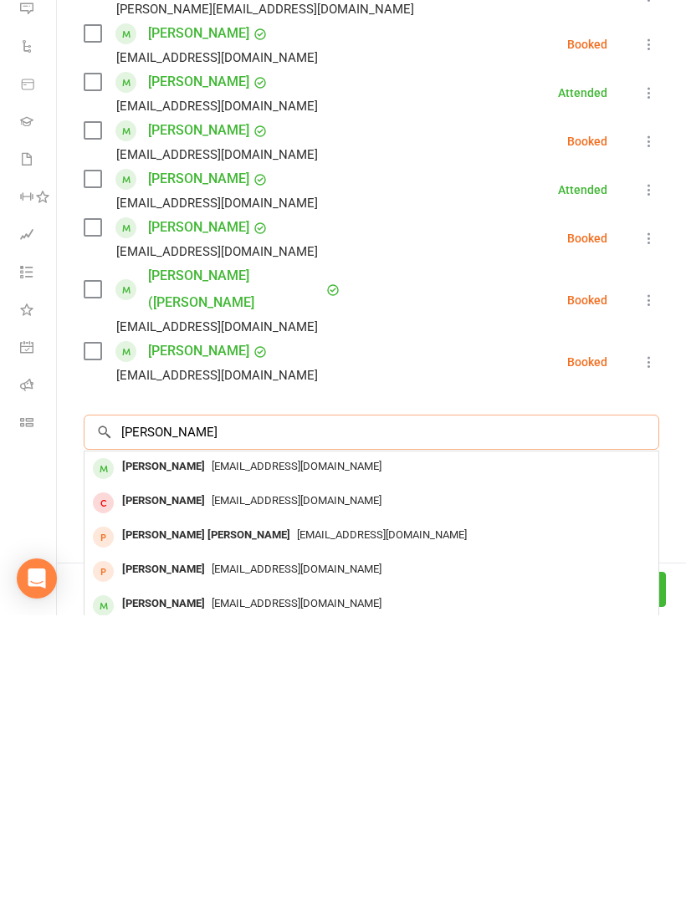
type input "[PERSON_NAME]"
click at [369, 737] on div "[EMAIL_ADDRESS][DOMAIN_NAME]" at bounding box center [371, 749] width 560 height 24
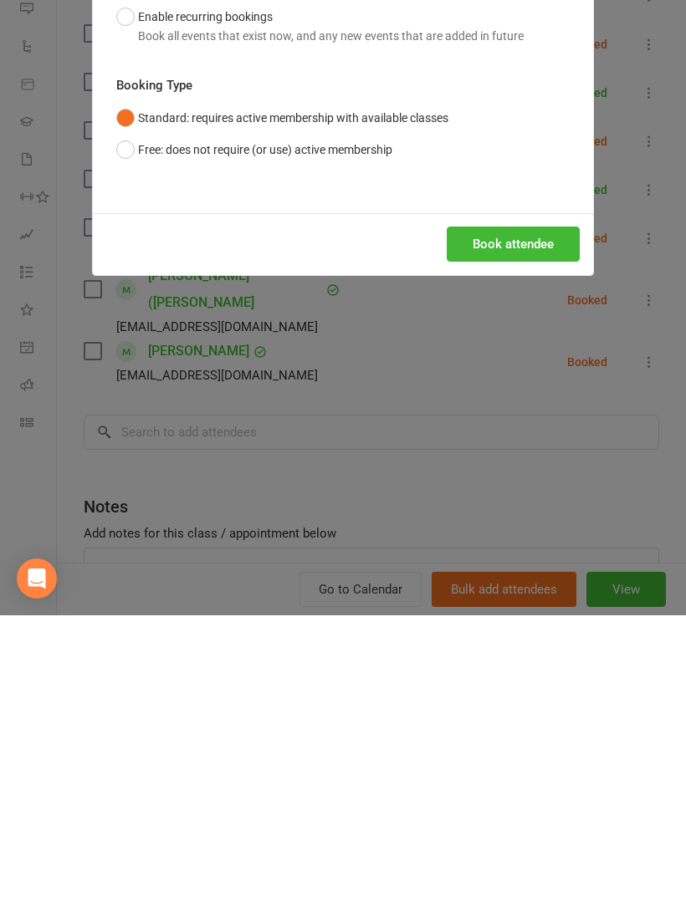
scroll to position [996, 0]
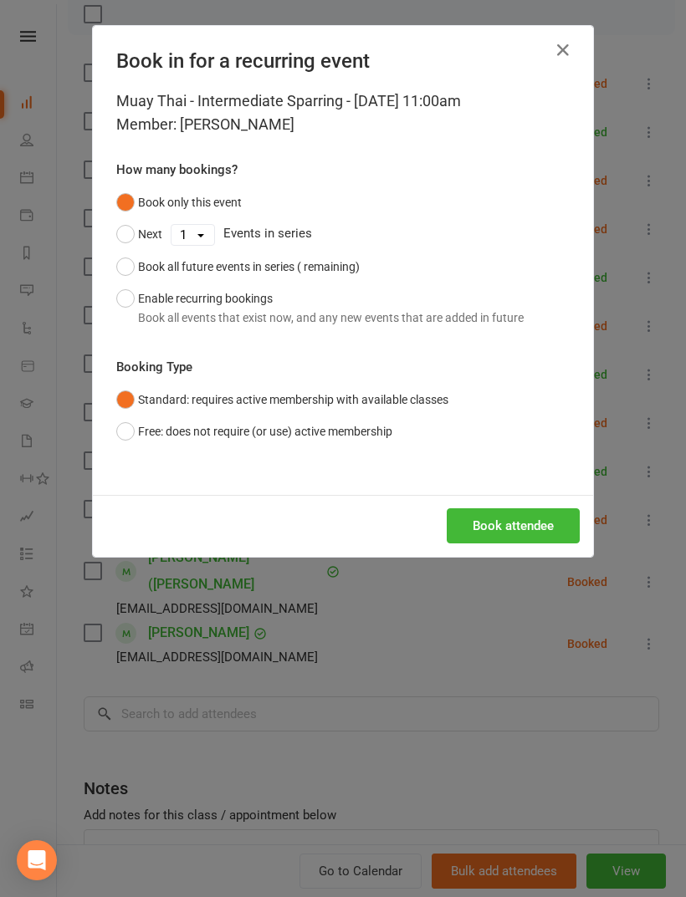
click at [514, 520] on button "Book attendee" at bounding box center [512, 525] width 133 height 35
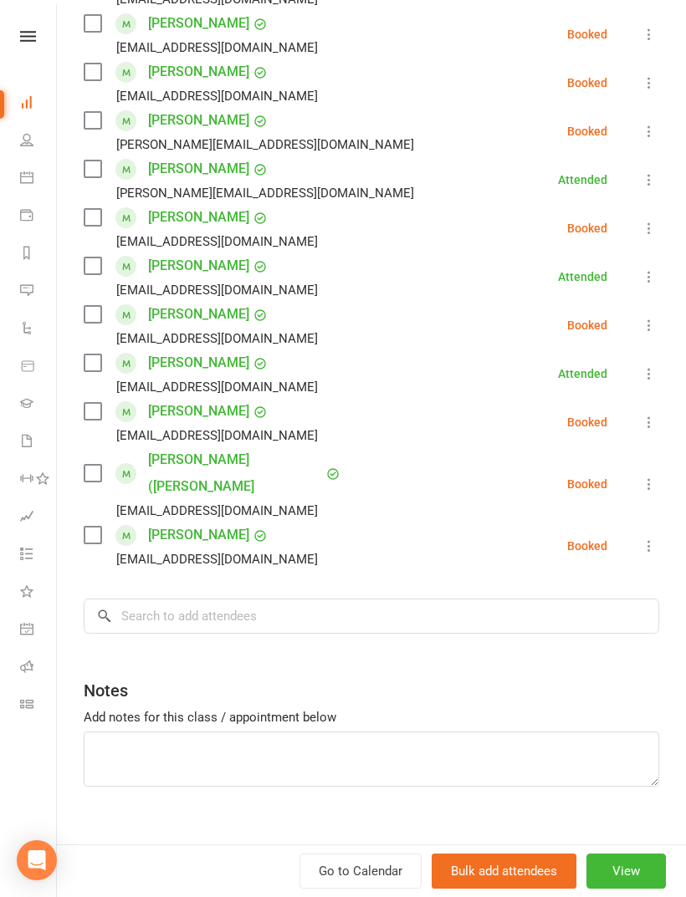
scroll to position [395, 0]
click at [383, 599] on input "search" at bounding box center [371, 616] width 575 height 35
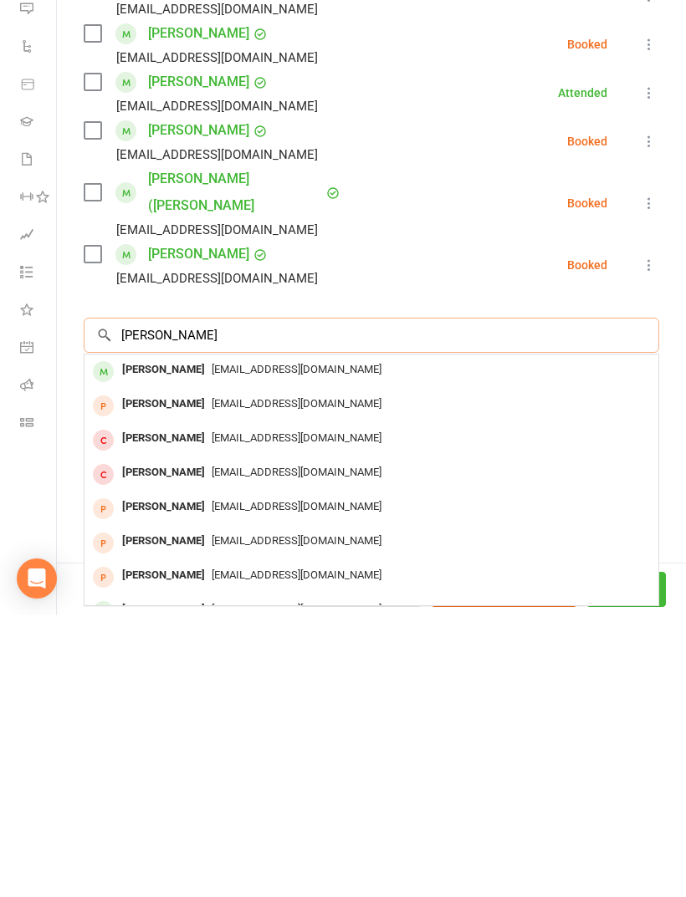
type input "[PERSON_NAME]"
click at [434, 640] on div "[EMAIL_ADDRESS][DOMAIN_NAME]" at bounding box center [371, 652] width 560 height 24
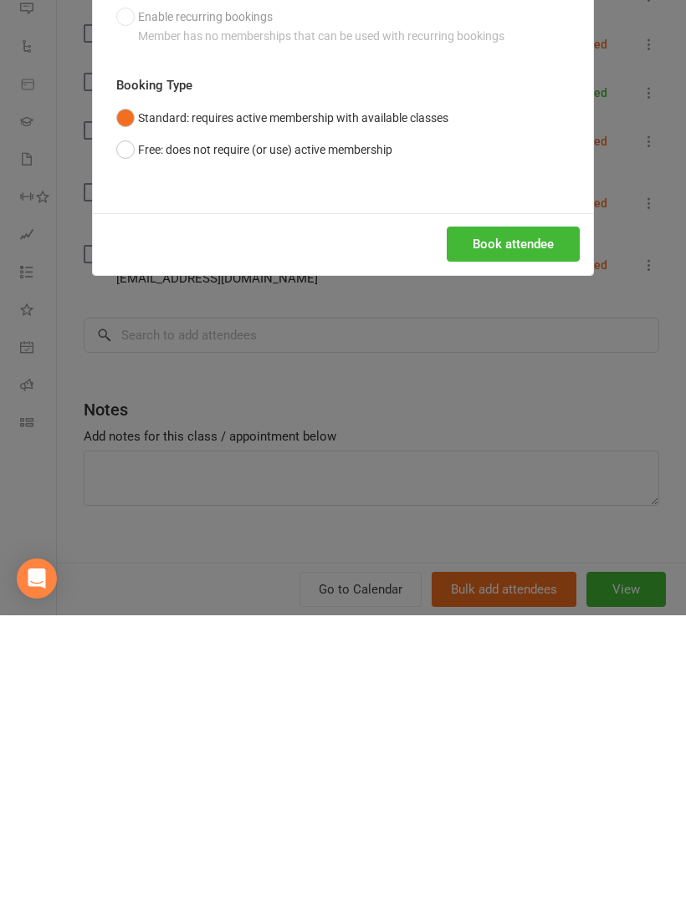
scroll to position [1279, 0]
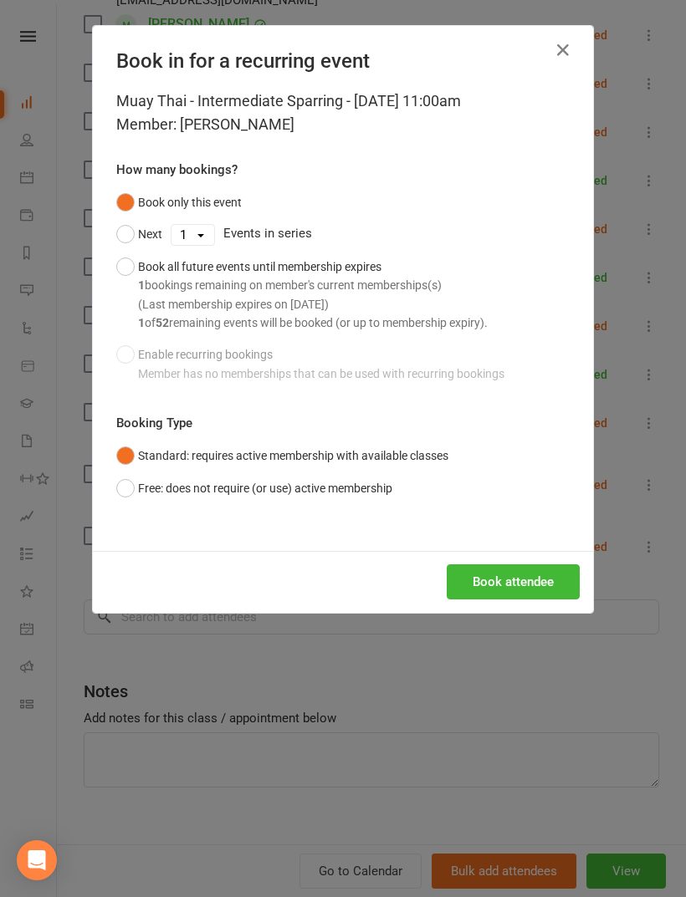
click at [536, 555] on div "Book attendee" at bounding box center [343, 582] width 500 height 62
click at [524, 579] on button "Book attendee" at bounding box center [512, 581] width 133 height 35
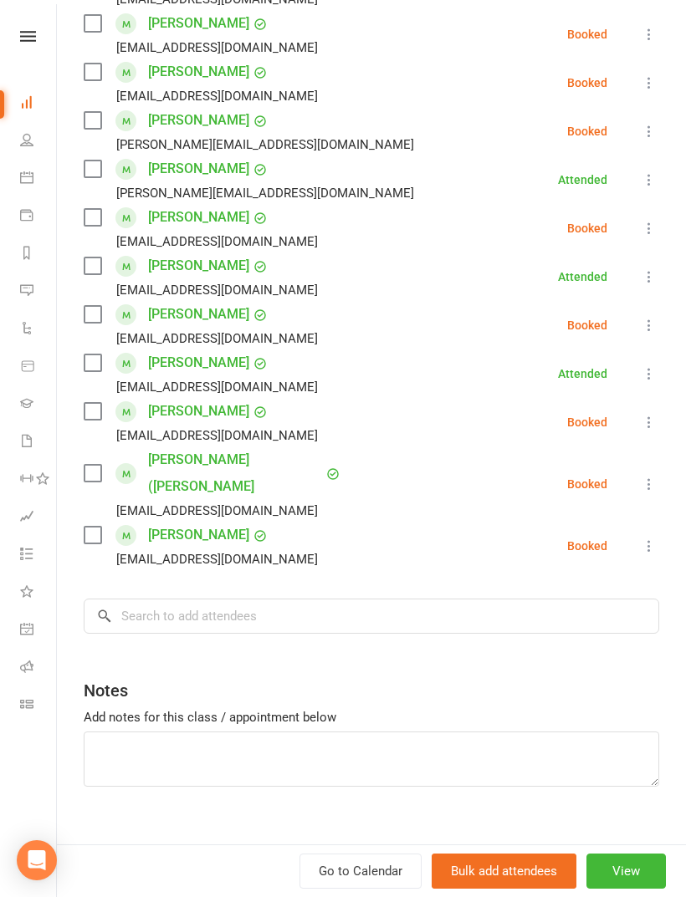
scroll to position [444, 0]
click at [339, 602] on input "search" at bounding box center [371, 616] width 575 height 35
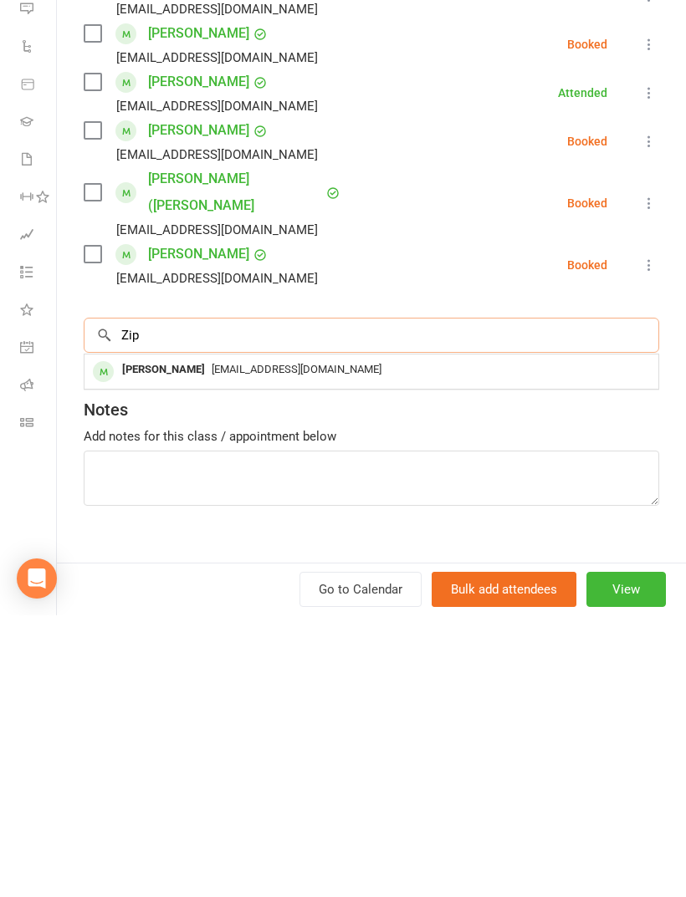
type input "Zip"
click at [365, 640] on div "[EMAIL_ADDRESS][DOMAIN_NAME]" at bounding box center [371, 652] width 560 height 24
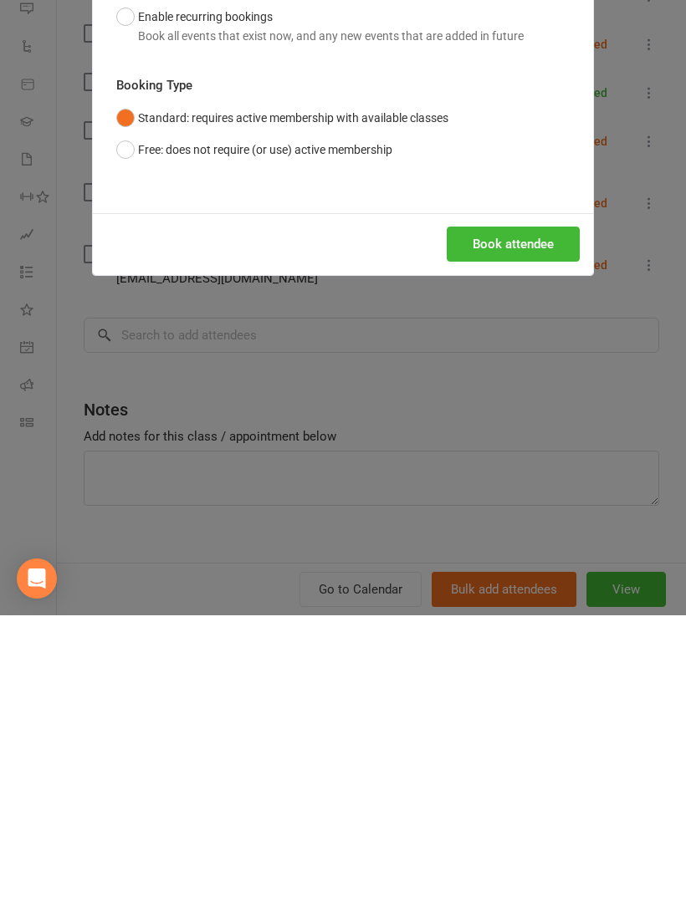
scroll to position [1563, 0]
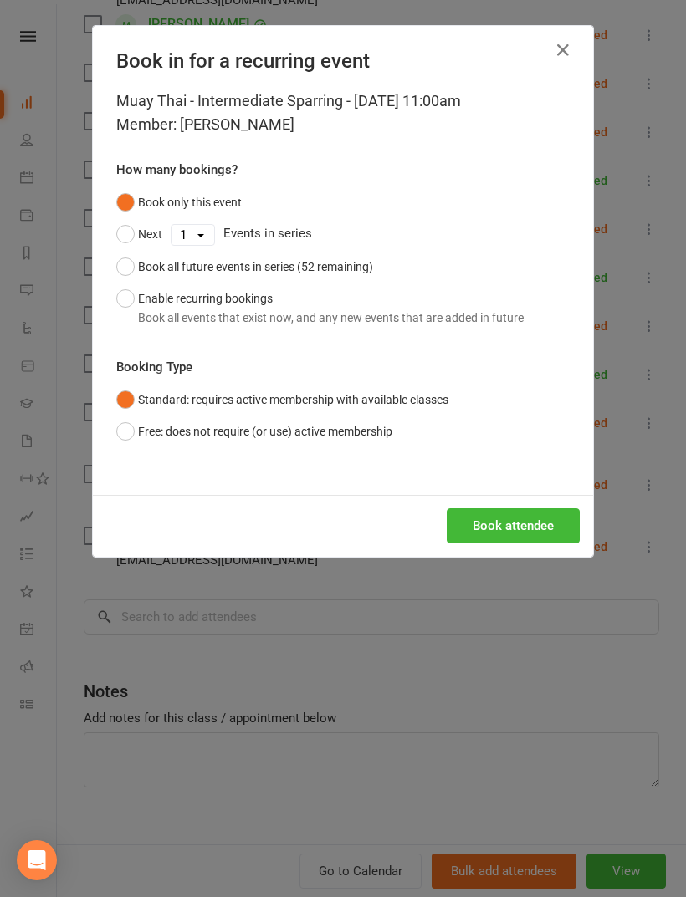
click at [521, 535] on button "Book attendee" at bounding box center [512, 525] width 133 height 35
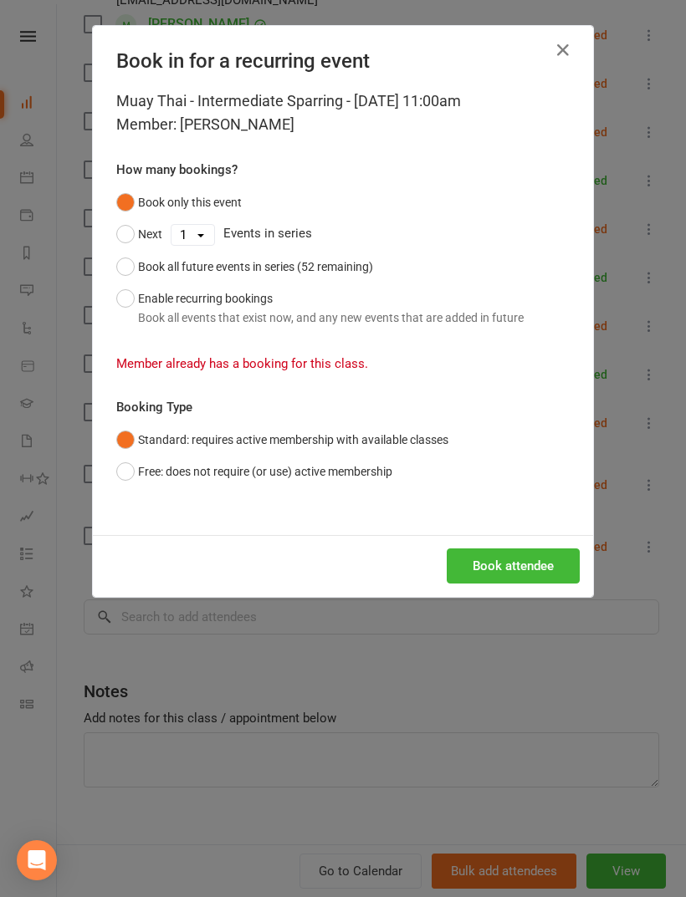
click at [569, 59] on icon "button" at bounding box center [563, 50] width 20 height 20
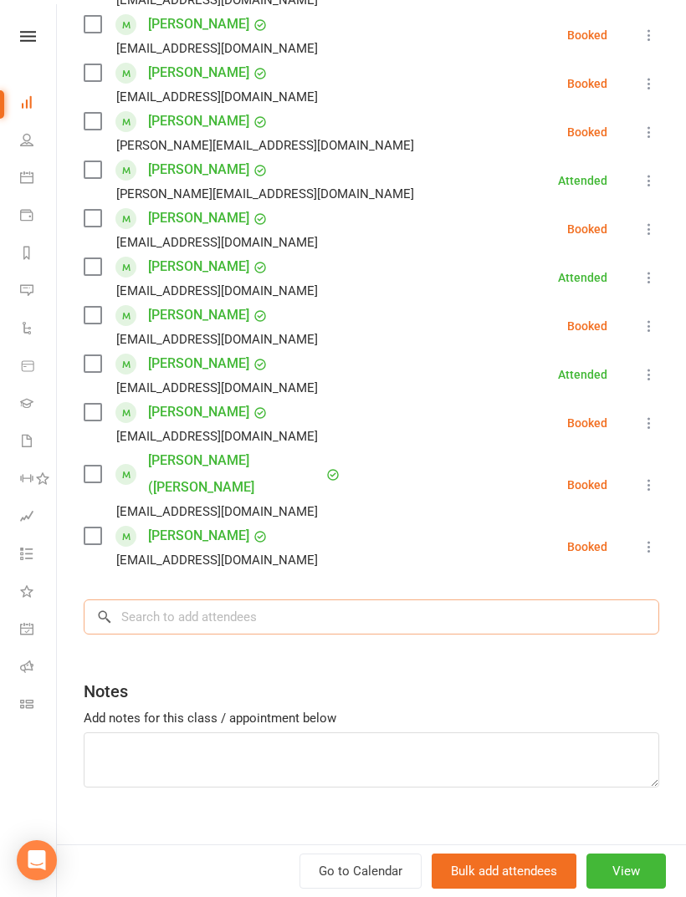
click at [326, 599] on input "search" at bounding box center [371, 616] width 575 height 35
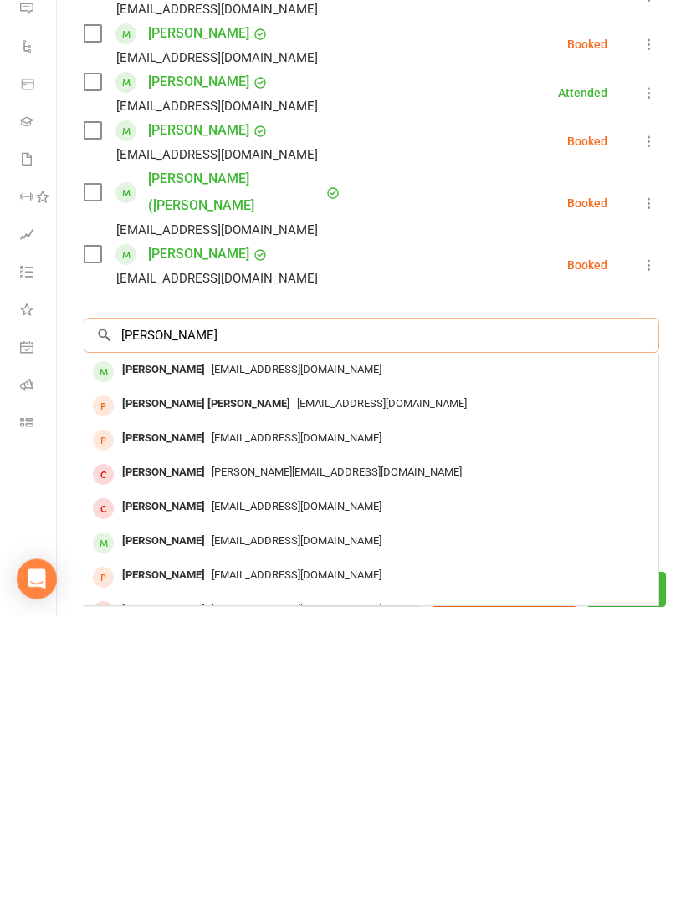
type input "[PERSON_NAME]"
click at [383, 640] on div "[EMAIL_ADDRESS][DOMAIN_NAME]" at bounding box center [371, 652] width 560 height 24
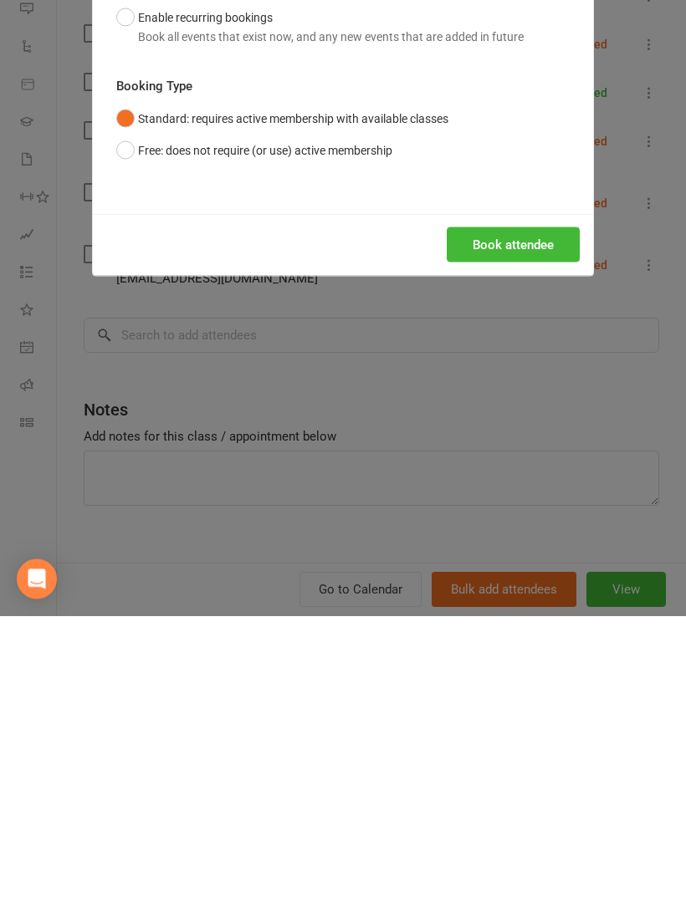
scroll to position [1626, 0]
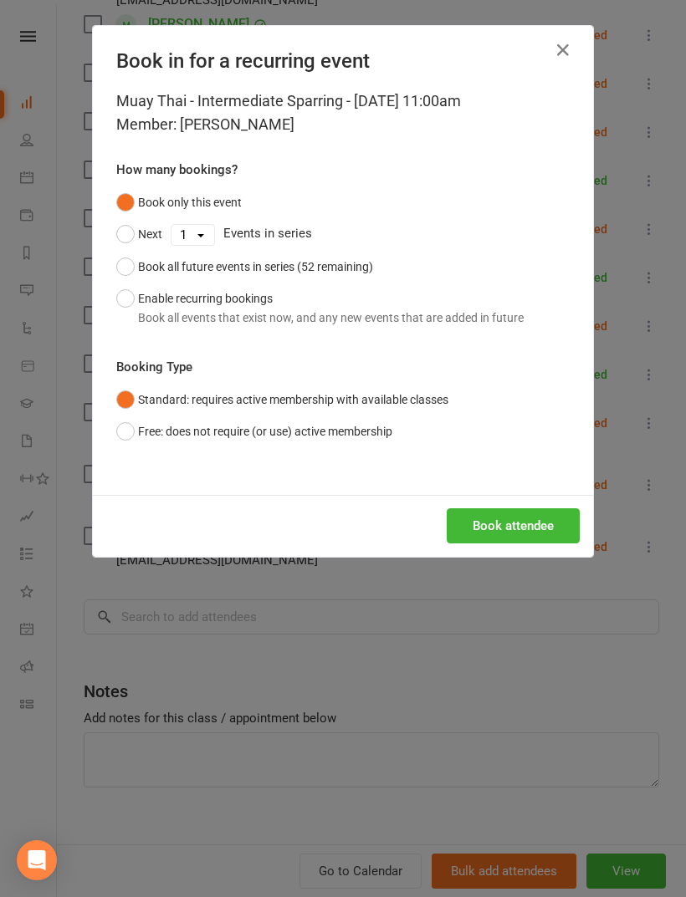
click at [484, 532] on button "Book attendee" at bounding box center [512, 525] width 133 height 35
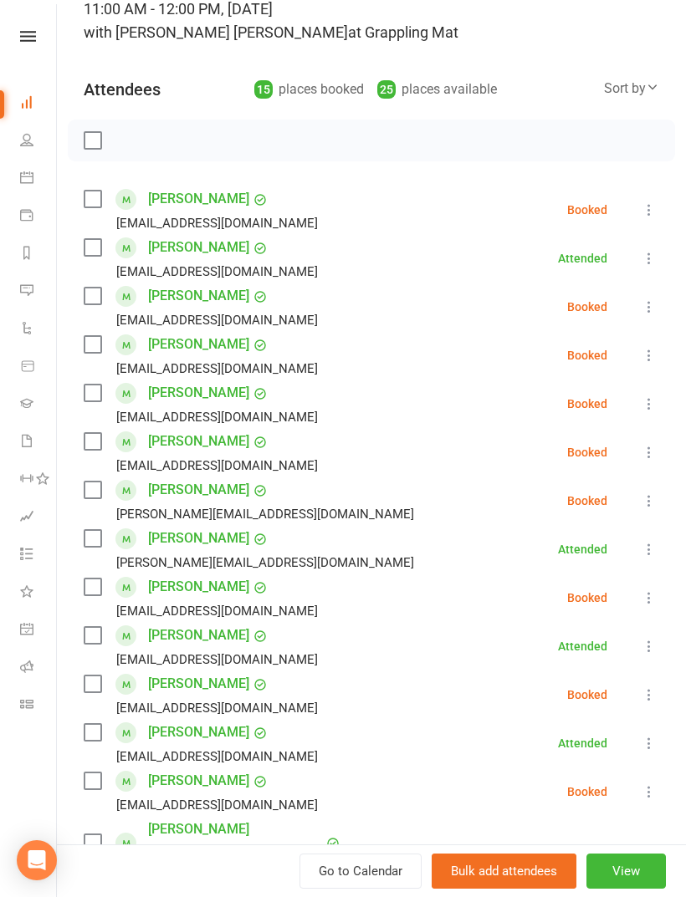
scroll to position [120, 0]
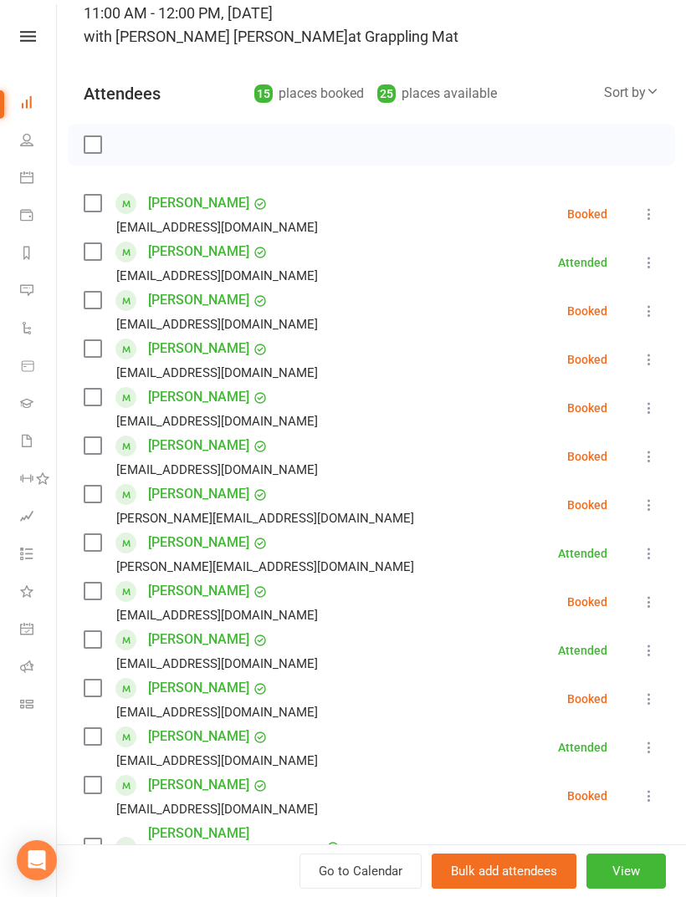
click at [86, 127] on div at bounding box center [371, 145] width 607 height 42
click at [79, 141] on div at bounding box center [371, 145] width 607 height 42
click at [79, 151] on div at bounding box center [371, 145] width 607 height 42
click at [89, 148] on label at bounding box center [92, 144] width 17 height 17
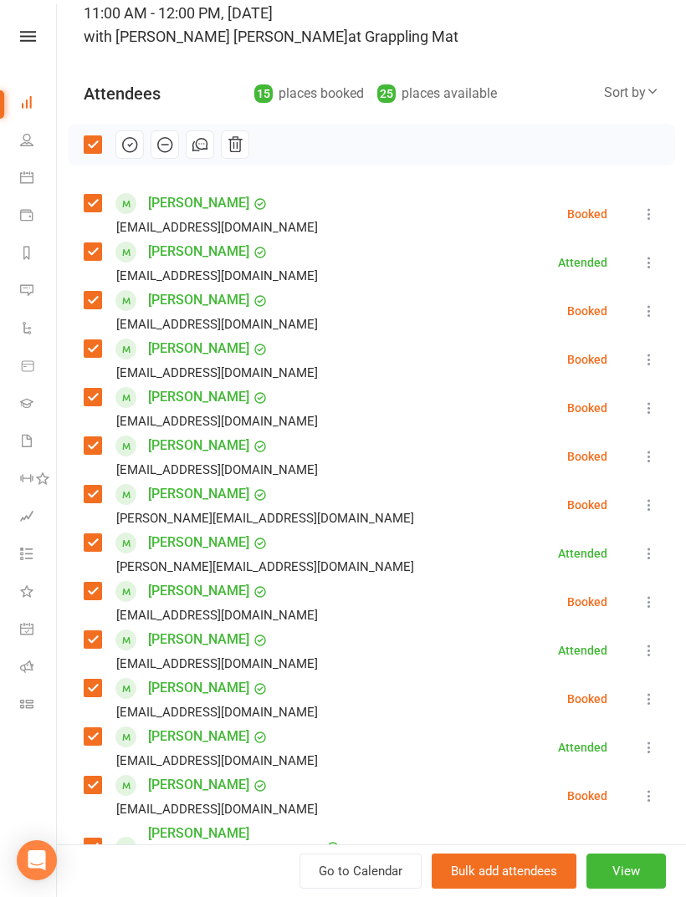
click at [127, 140] on icon "button" at bounding box center [129, 144] width 18 height 18
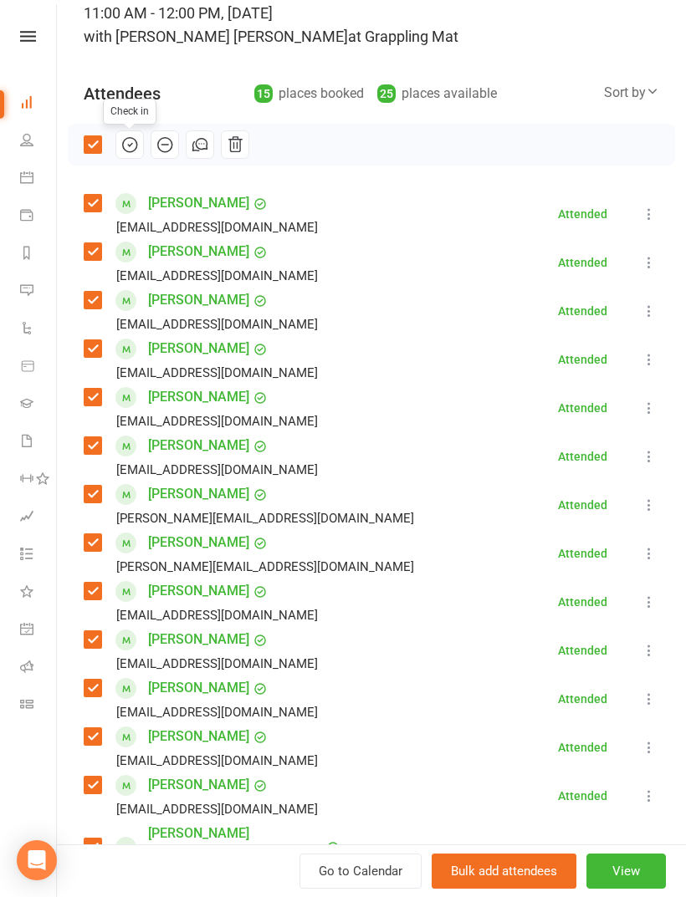
click at [76, 151] on div "Check in" at bounding box center [371, 145] width 607 height 42
click at [84, 151] on label at bounding box center [92, 144] width 17 height 17
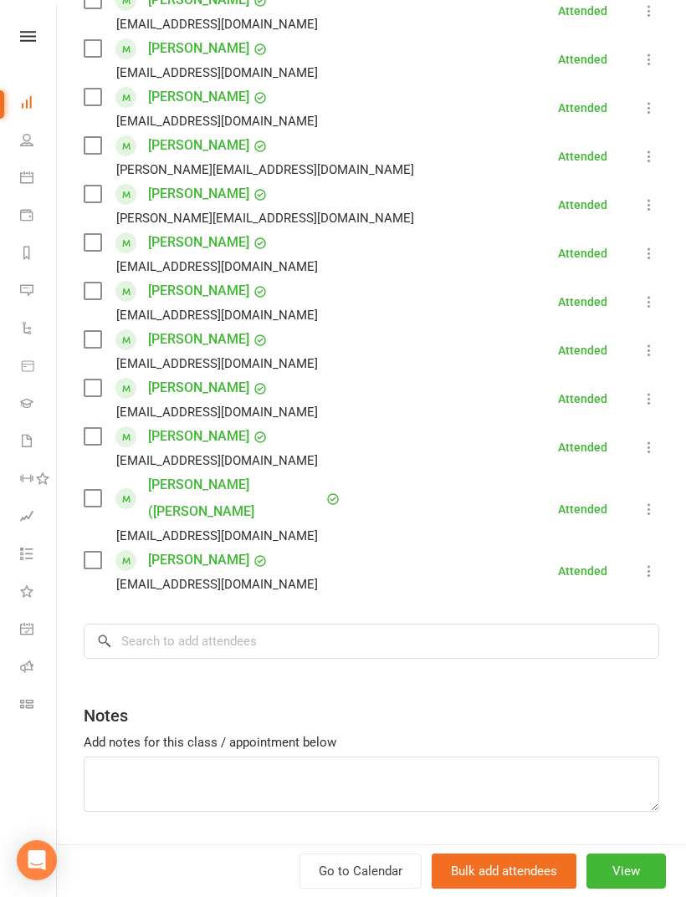
scroll to position [472, 0]
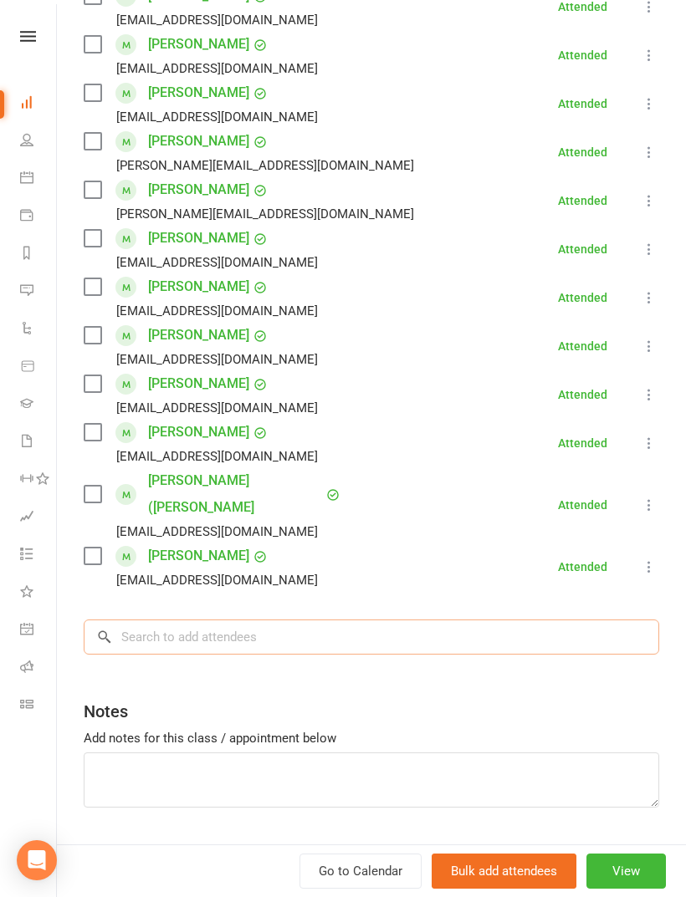
click at [421, 620] on input "search" at bounding box center [371, 637] width 575 height 35
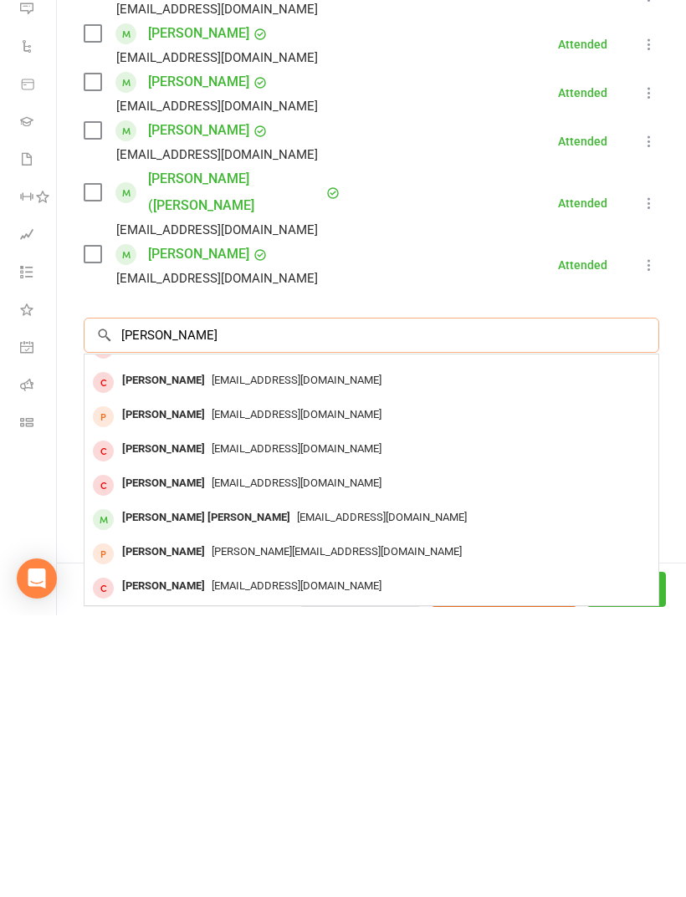
scroll to position [92, 0]
type input "[PERSON_NAME]"
click at [196, 788] on div "[PERSON_NAME] [PERSON_NAME]" at bounding box center [205, 800] width 181 height 24
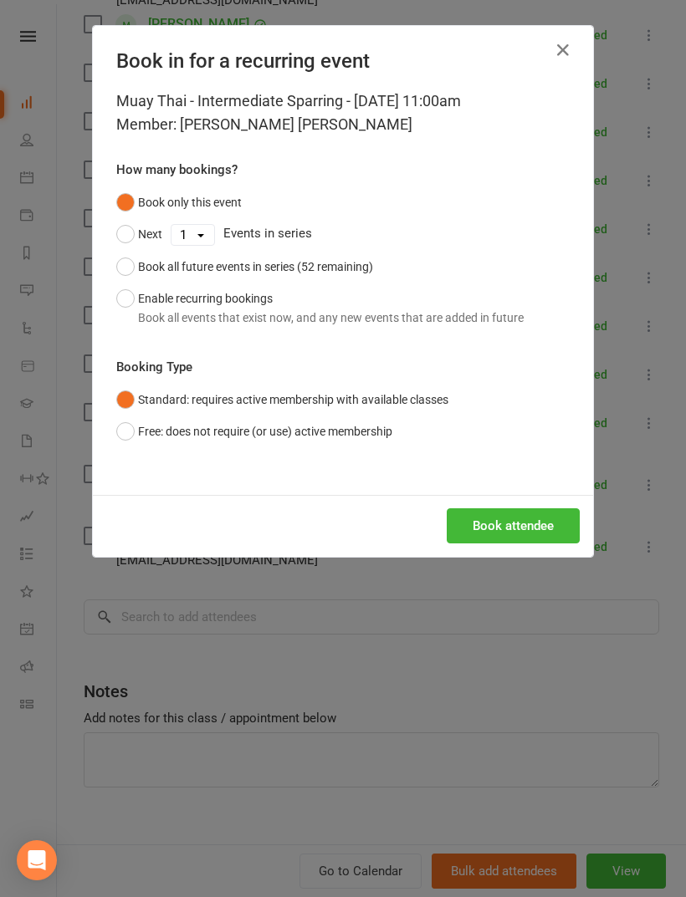
click at [483, 518] on button "Book attendee" at bounding box center [512, 525] width 133 height 35
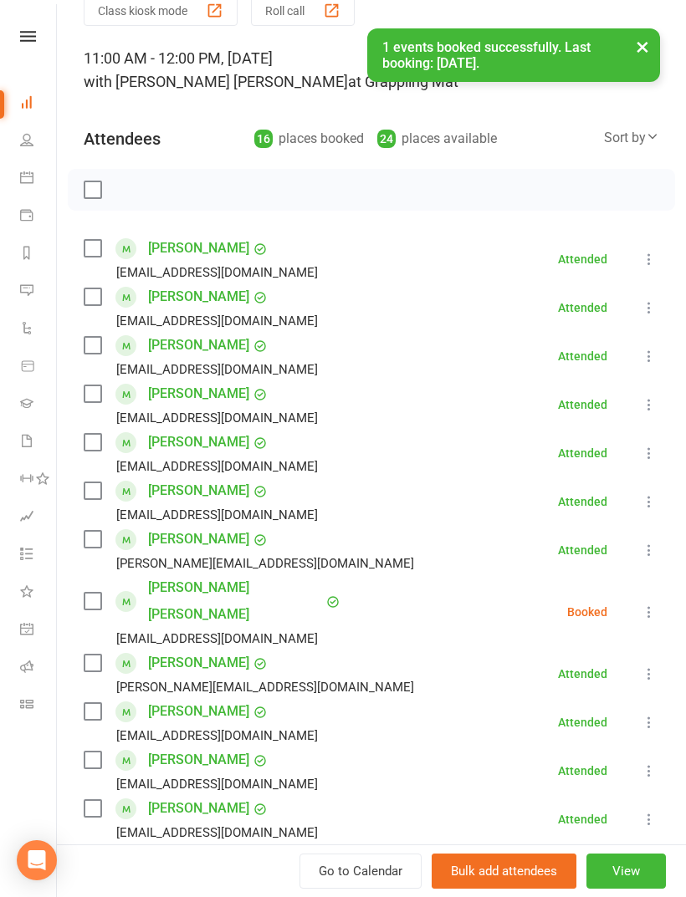
scroll to position [74, 0]
click at [91, 208] on div at bounding box center [371, 191] width 607 height 42
click at [95, 183] on label at bounding box center [92, 190] width 17 height 17
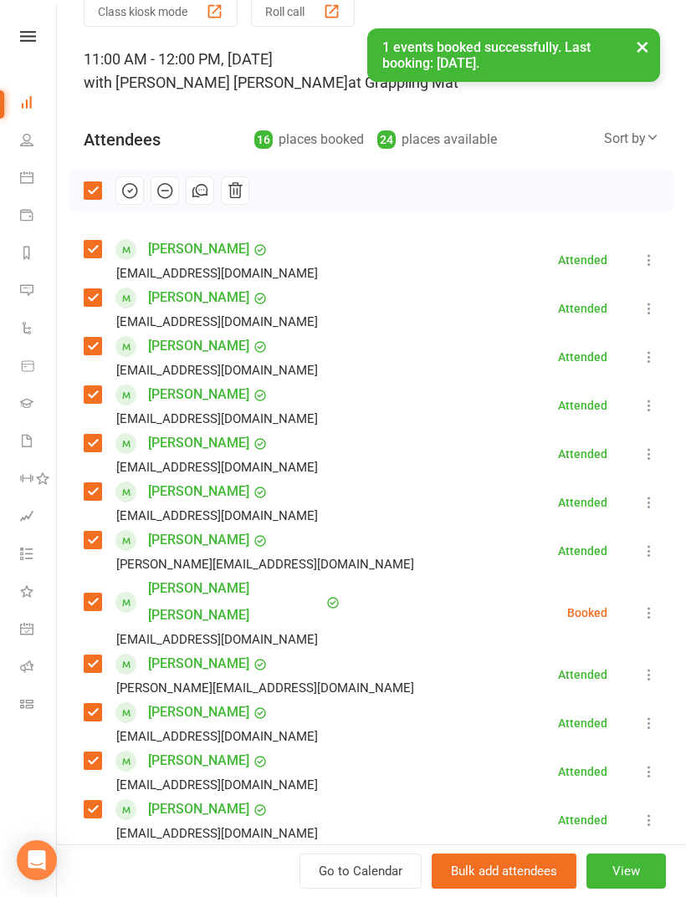
click at [128, 196] on icon "button" at bounding box center [129, 190] width 18 height 18
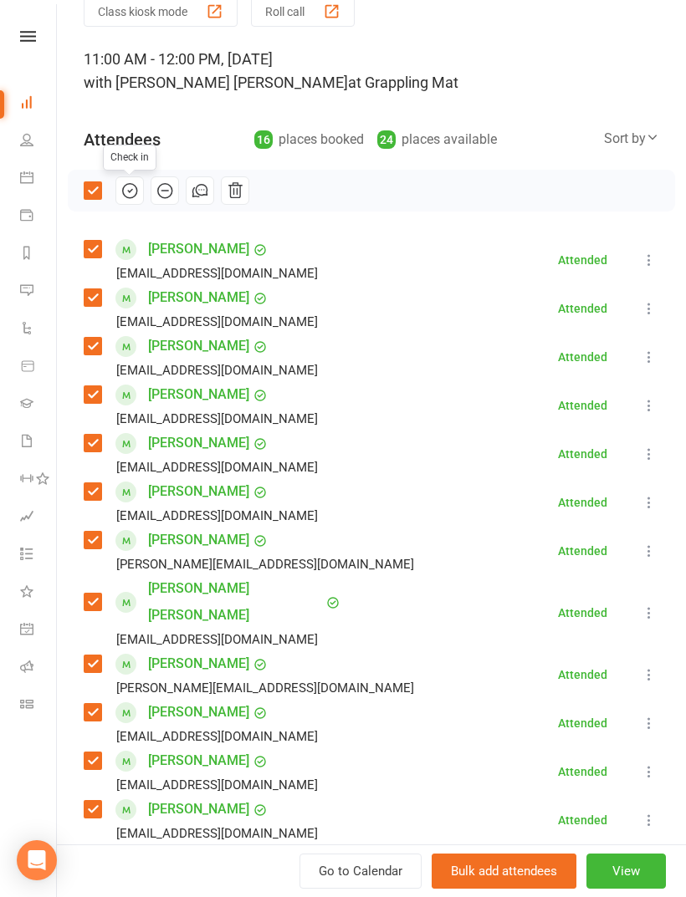
click at [85, 202] on div "Check in" at bounding box center [371, 191] width 607 height 42
click at [84, 195] on label at bounding box center [92, 190] width 17 height 17
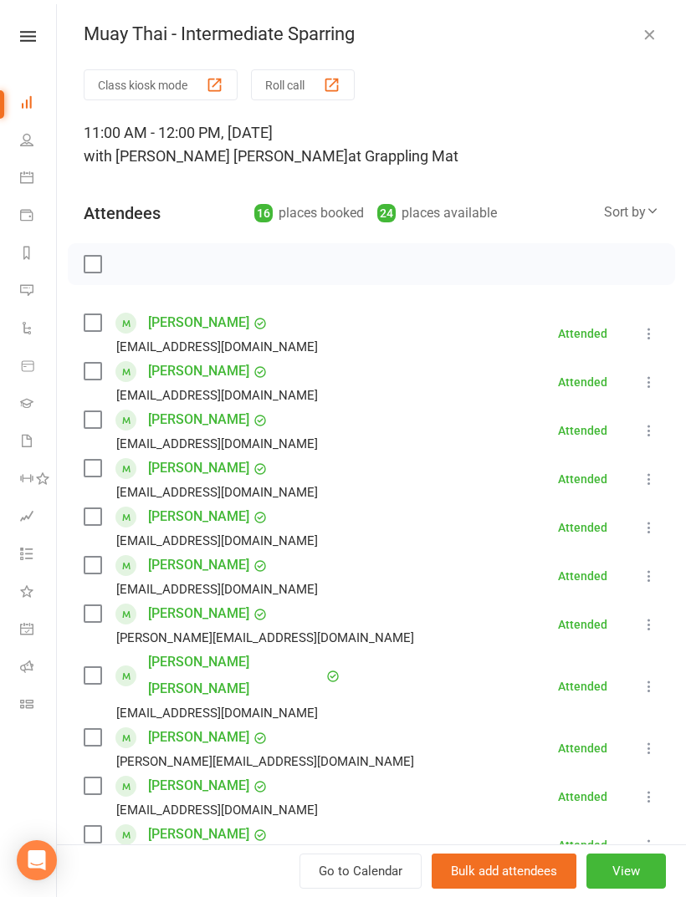
scroll to position [0, 0]
click at [631, 52] on div "Muay Thai - Intermediate Sparring Class kiosk mode Roll call 11:00 AM - 12:00 P…" at bounding box center [371, 448] width 629 height 897
click at [635, 46] on div "Muay Thai - Intermediate Sparring Class kiosk mode Roll call 11:00 AM - 12:00 P…" at bounding box center [371, 448] width 629 height 897
click at [654, 53] on div "Muay Thai - Intermediate Sparring Class kiosk mode Roll call 11:00 AM - 12:00 P…" at bounding box center [371, 448] width 629 height 897
click at [653, 54] on div "Muay Thai - Intermediate Sparring Class kiosk mode Roll call 11:00 AM - 12:00 P…" at bounding box center [371, 448] width 629 height 897
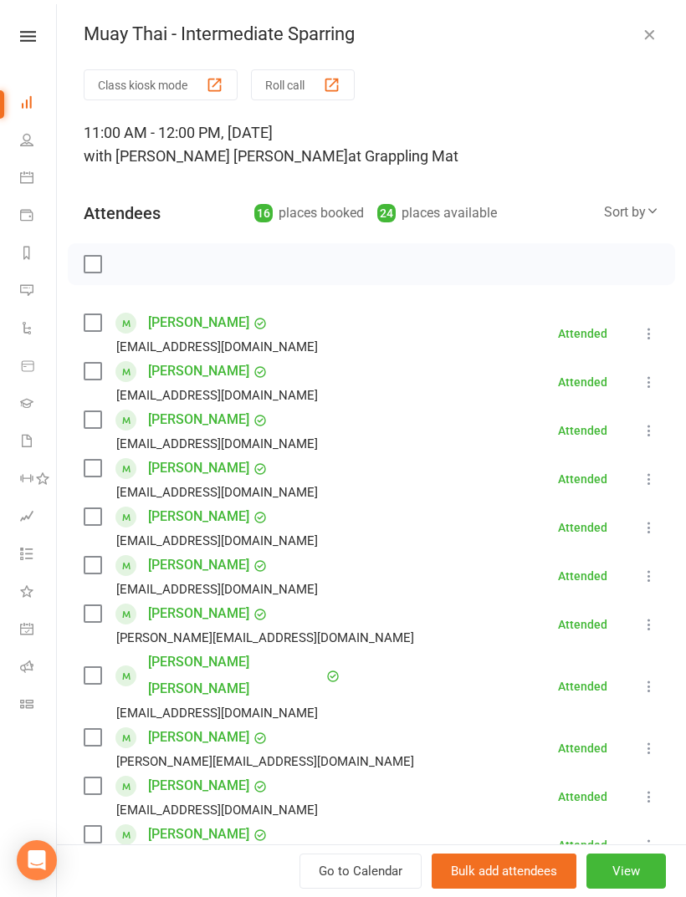
click at [650, 36] on icon "button" at bounding box center [648, 34] width 17 height 17
